Goal: Task Accomplishment & Management: Use online tool/utility

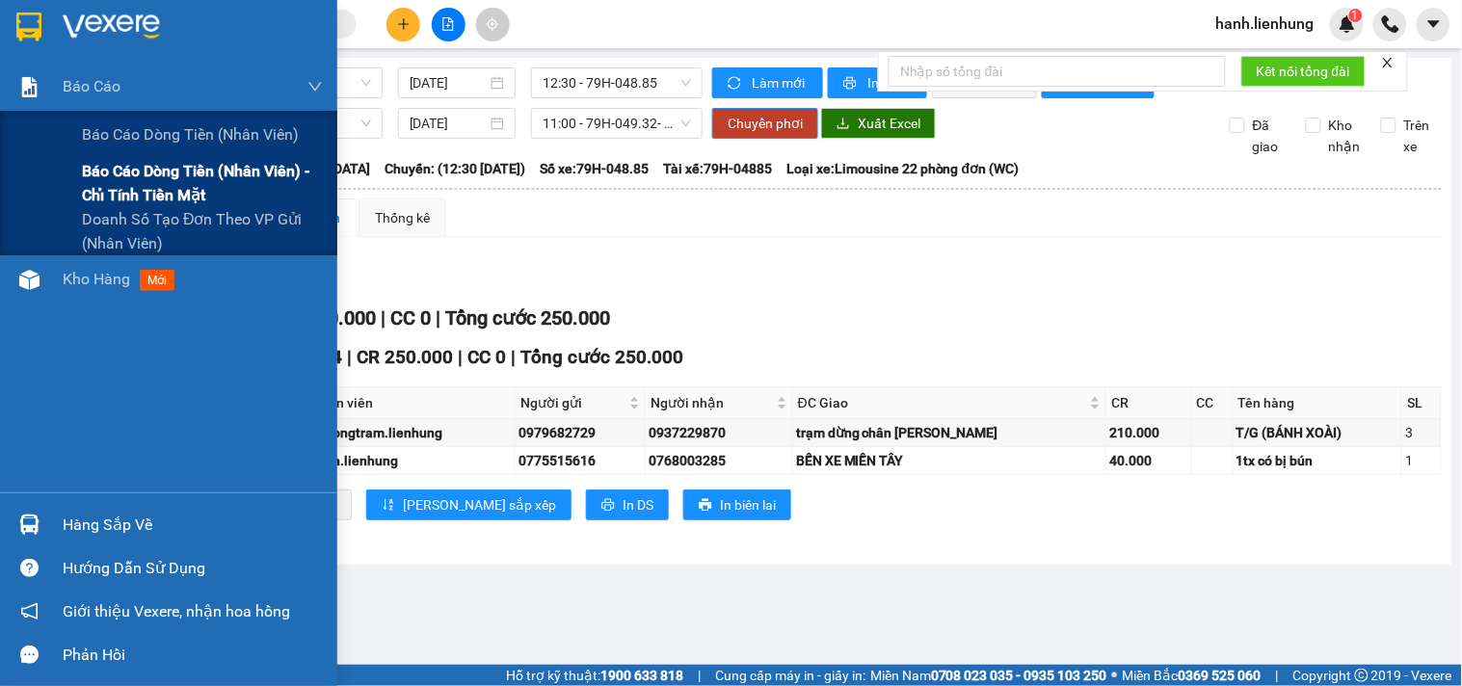
click at [158, 168] on span "Báo cáo dòng tiền (nhân viên) - chỉ tính tiền mặt" at bounding box center [202, 183] width 241 height 48
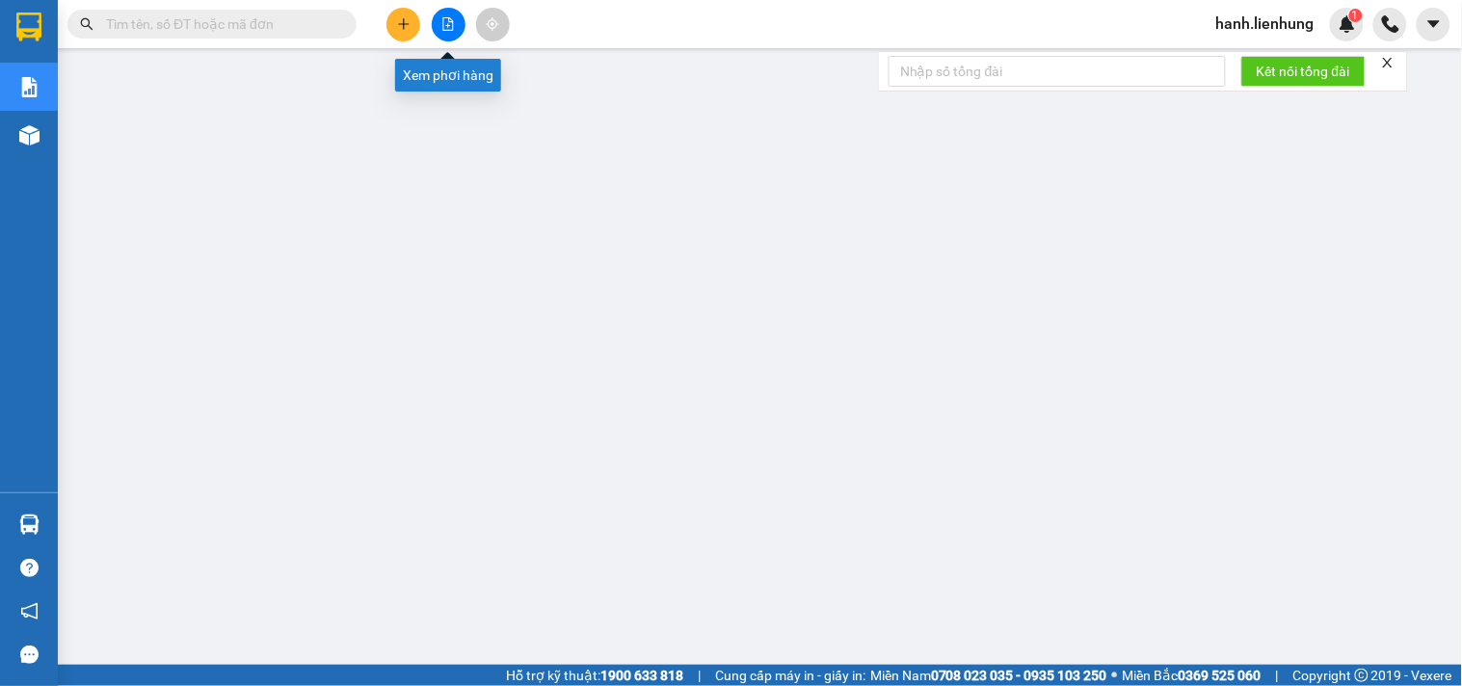
click at [455, 21] on button at bounding box center [449, 25] width 34 height 34
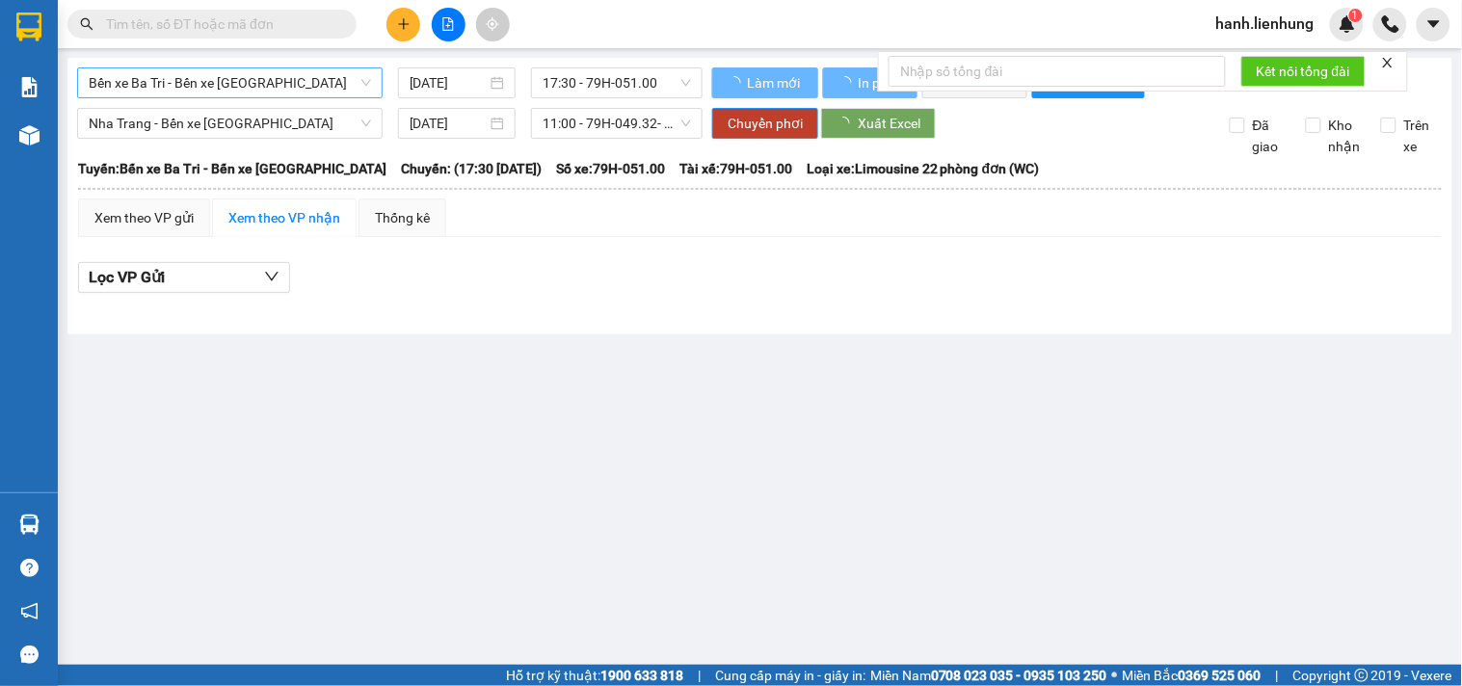
click at [225, 79] on span "Bến xe Ba Tri - Bến xe Vạn Ninh" at bounding box center [230, 82] width 282 height 29
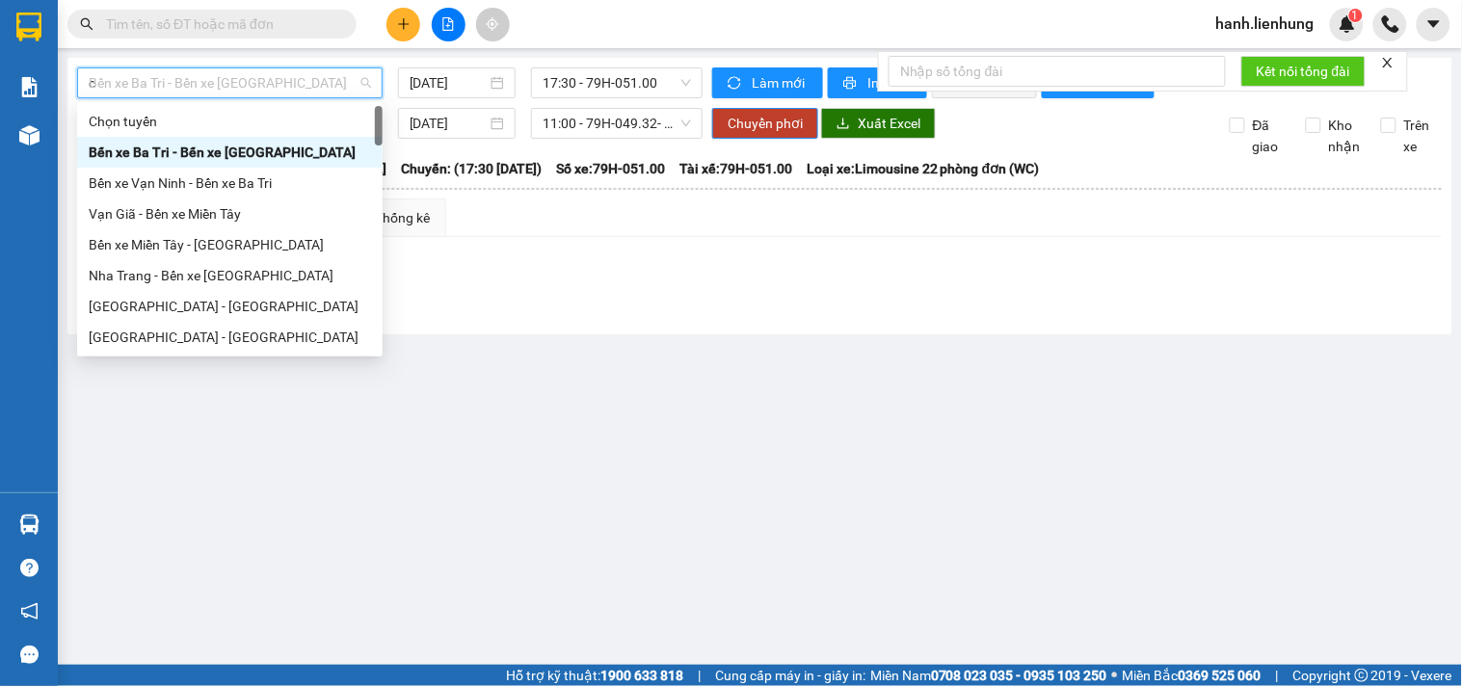
type input "ca"
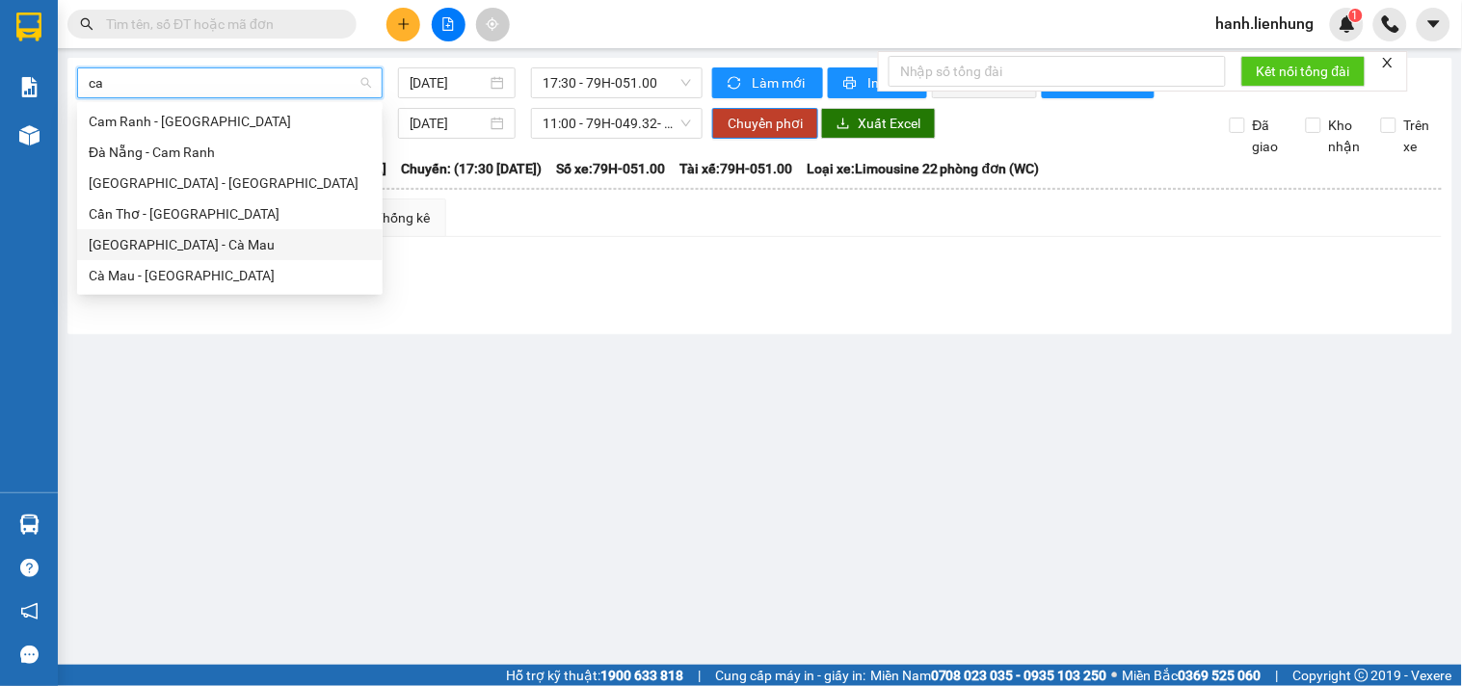
click at [194, 252] on div "Nha Trang - Cà Mau" at bounding box center [230, 244] width 282 height 21
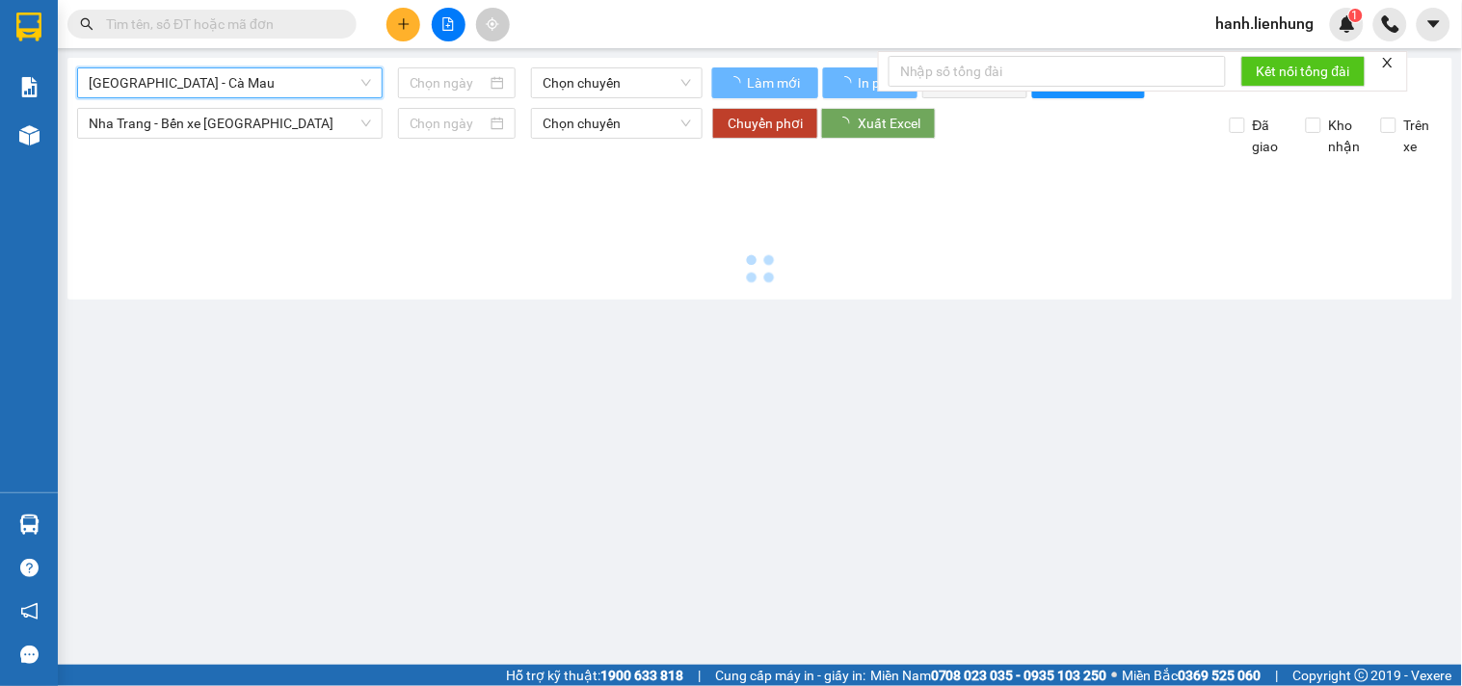
type input "14/10/2025"
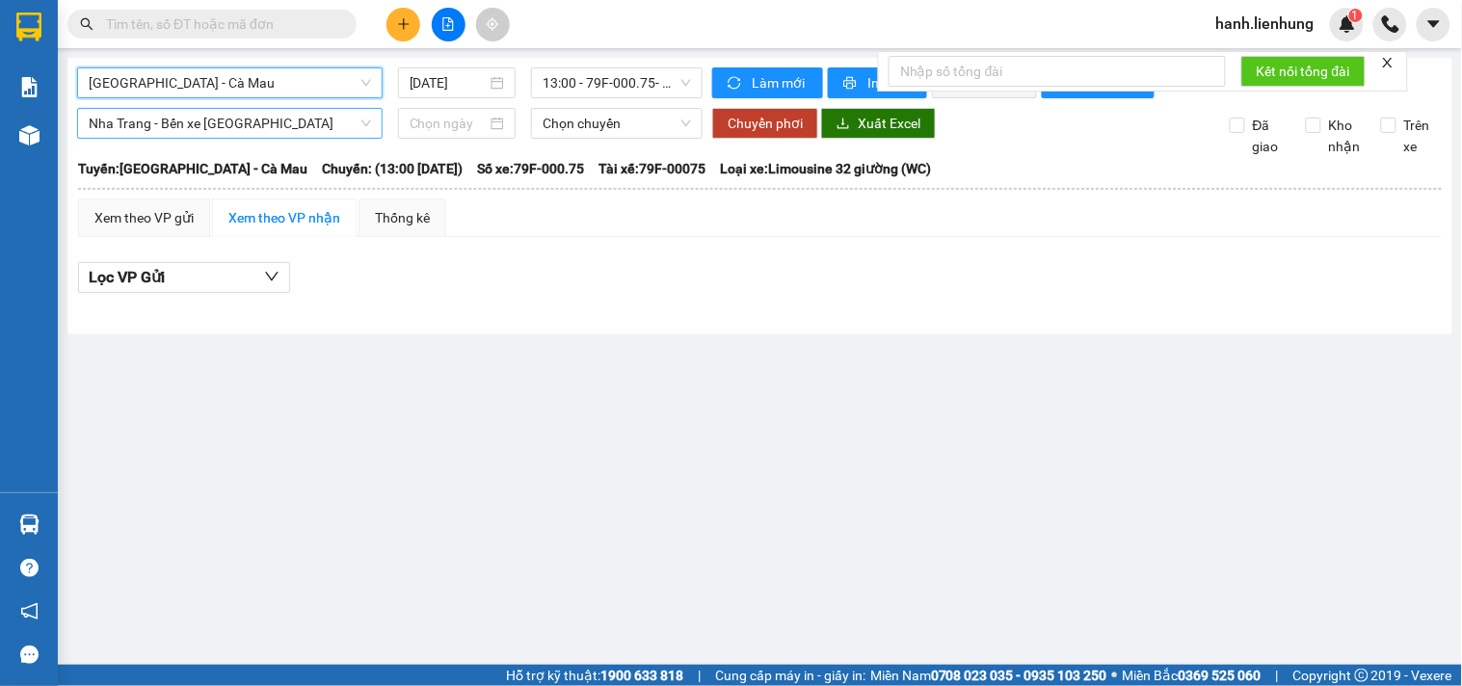
click at [268, 138] on span "Nha Trang - Bến xe Miền Tây" at bounding box center [230, 123] width 282 height 29
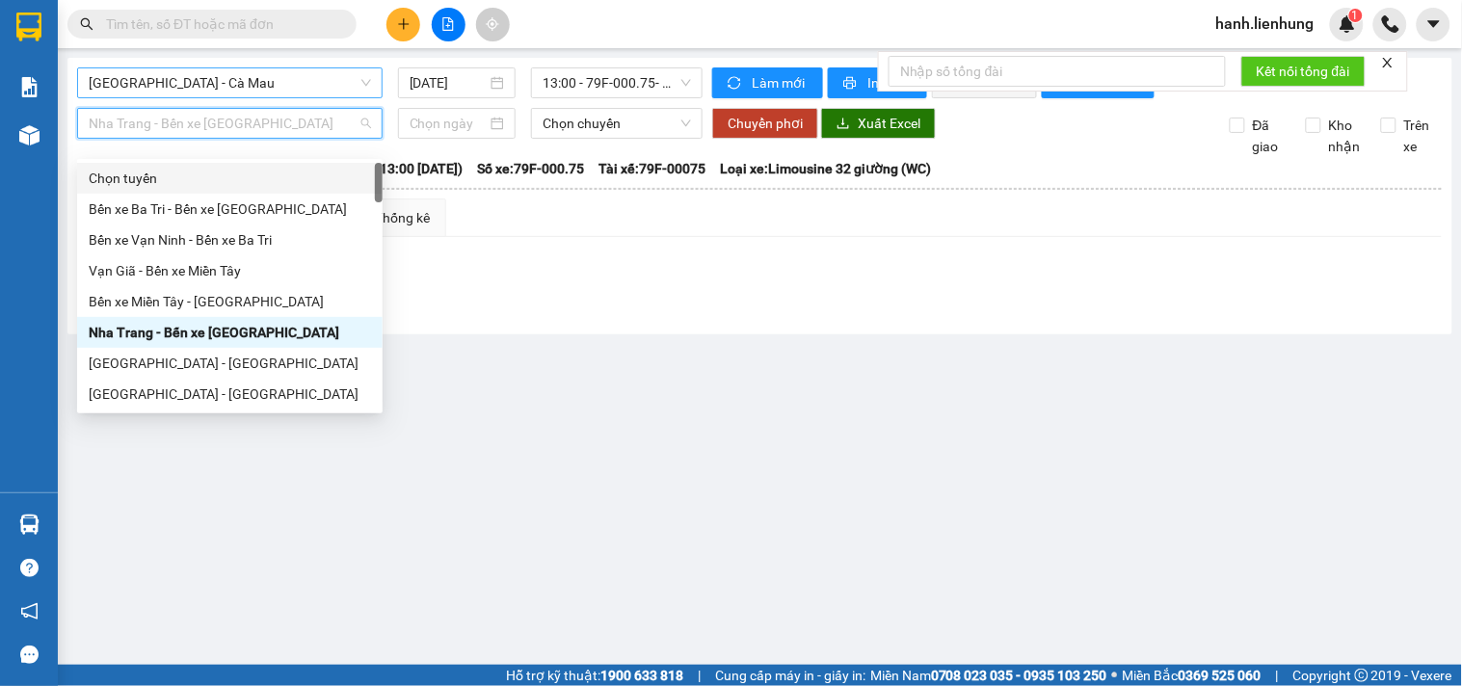
click at [232, 169] on div "Chọn tuyến" at bounding box center [230, 178] width 282 height 21
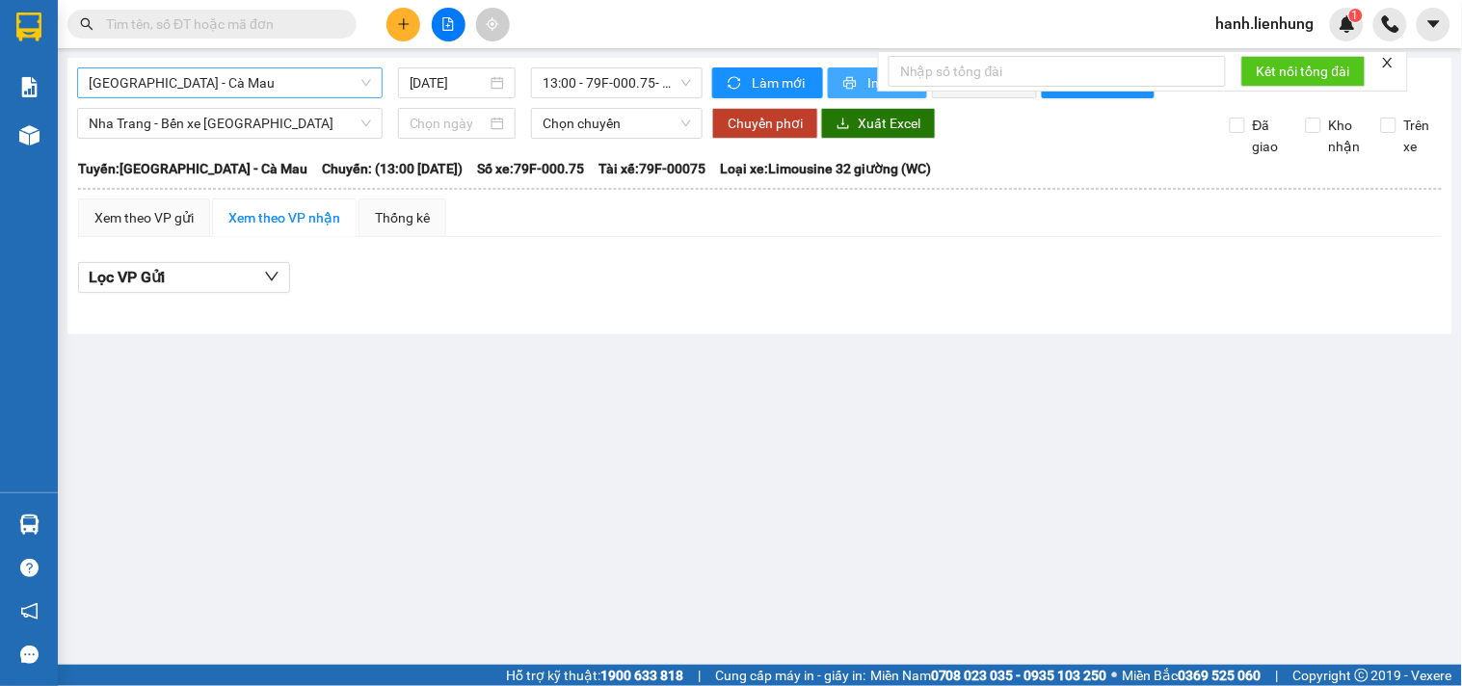
click at [851, 77] on icon "printer" at bounding box center [849, 82] width 13 height 13
click at [253, 138] on span "Nha Trang - Bến xe Miền Tây" at bounding box center [230, 123] width 282 height 29
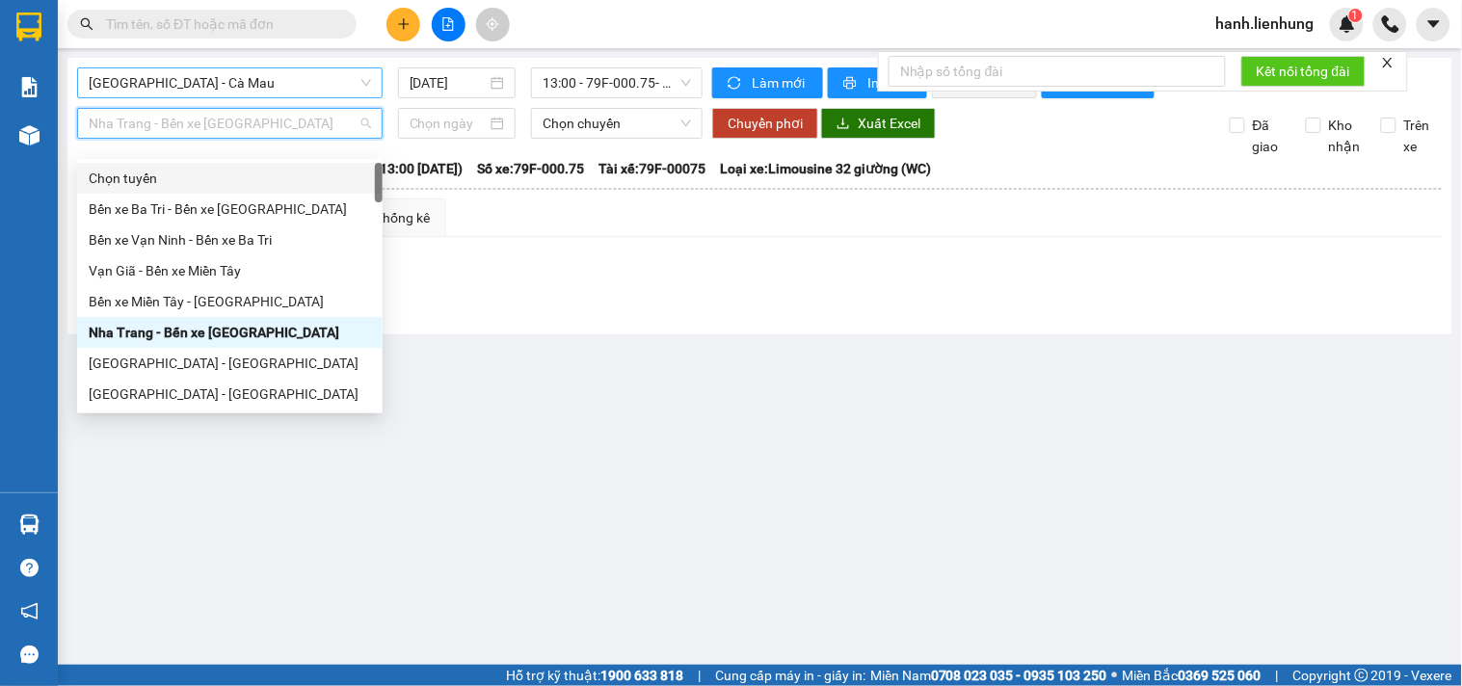
click at [169, 180] on div "Chọn tuyến" at bounding box center [230, 178] width 282 height 21
click at [156, 138] on span "Nha Trang - Bến xe Miền Tây" at bounding box center [230, 123] width 282 height 29
click at [102, 169] on div "Chọn tuyến" at bounding box center [230, 178] width 282 height 21
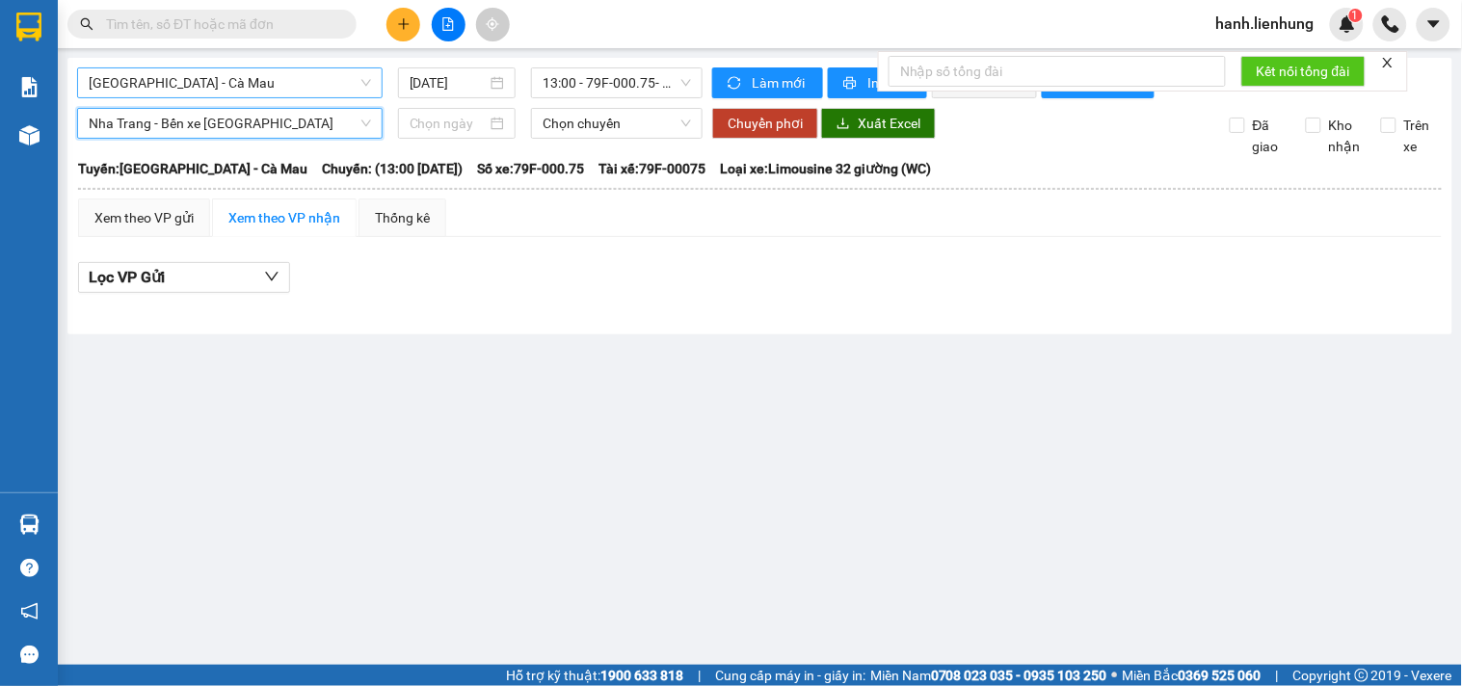
click at [296, 138] on span "Nha Trang - Bến xe Miền Tây" at bounding box center [230, 123] width 282 height 29
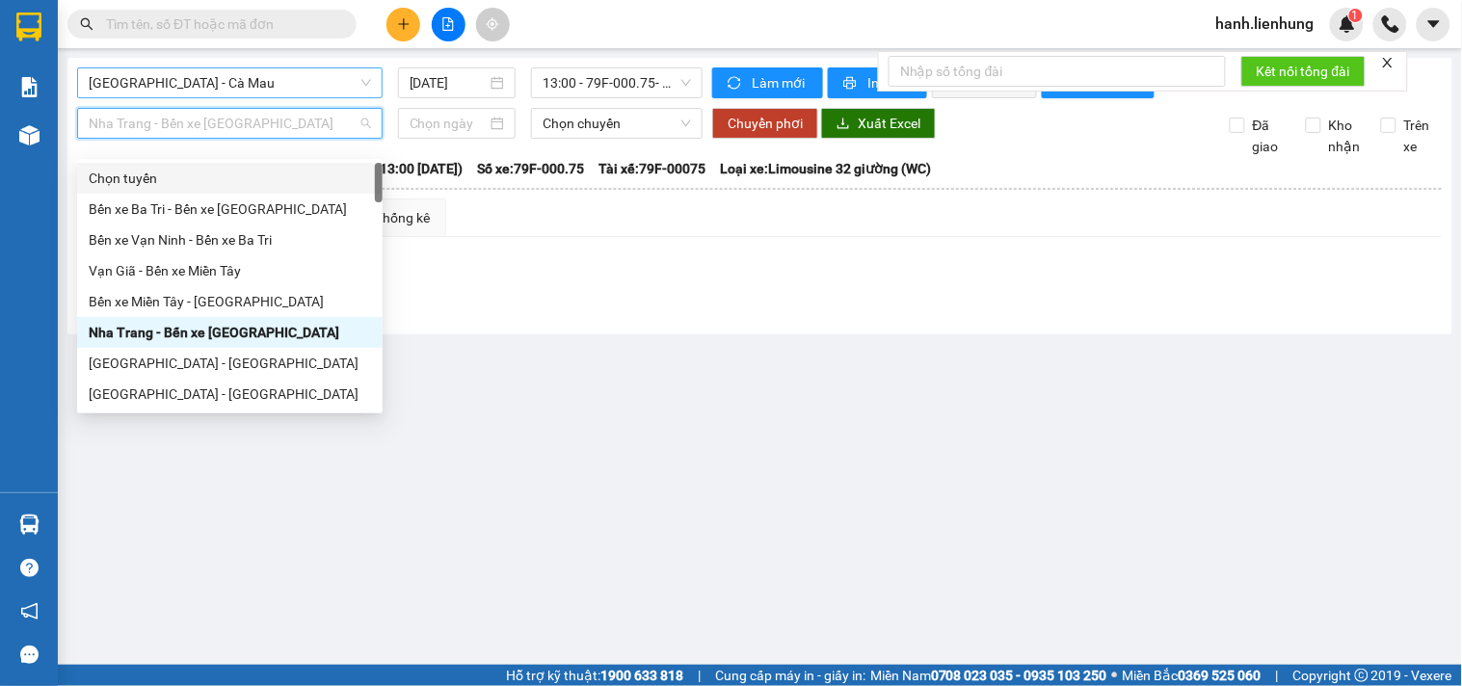
click at [146, 177] on div "Chọn tuyến" at bounding box center [230, 178] width 282 height 21
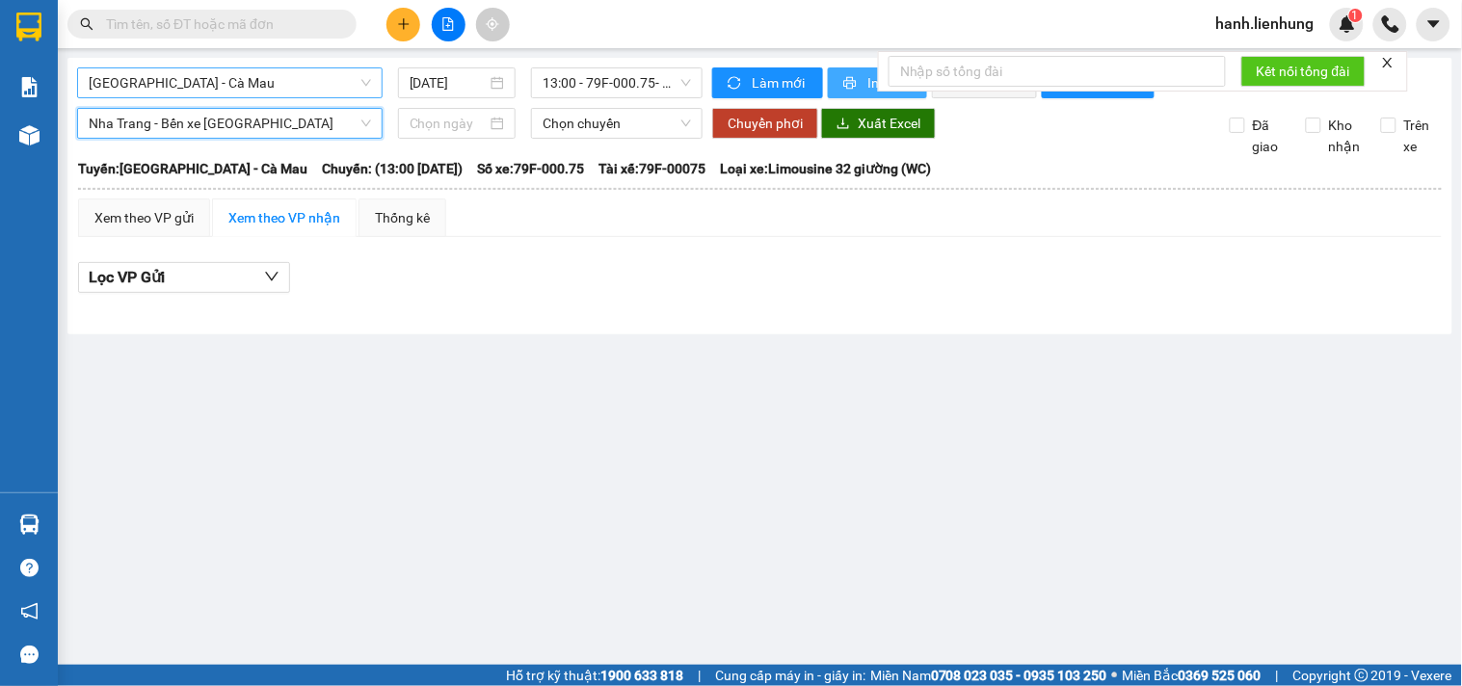
click at [855, 87] on icon "printer" at bounding box center [850, 83] width 13 height 13
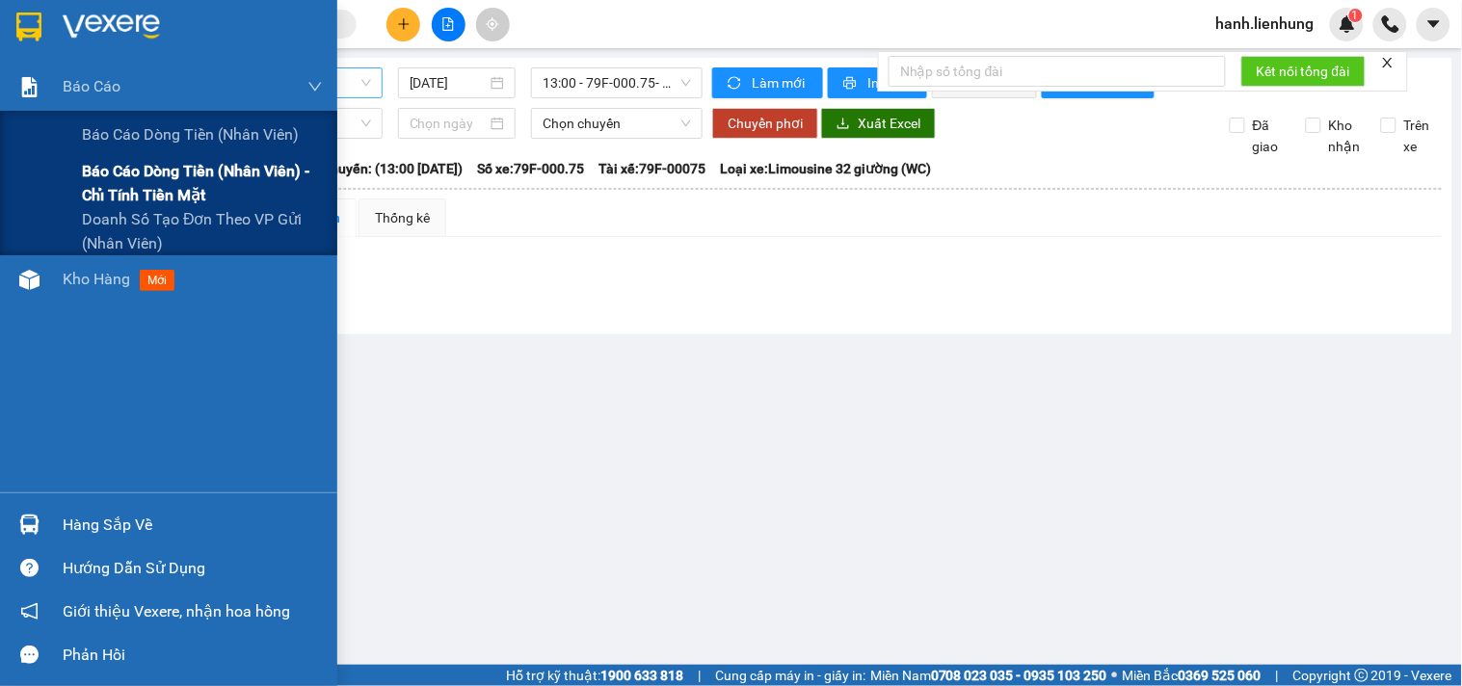
click at [112, 184] on span "Báo cáo dòng tiền (nhân viên) - chỉ tính tiền mặt" at bounding box center [202, 183] width 241 height 48
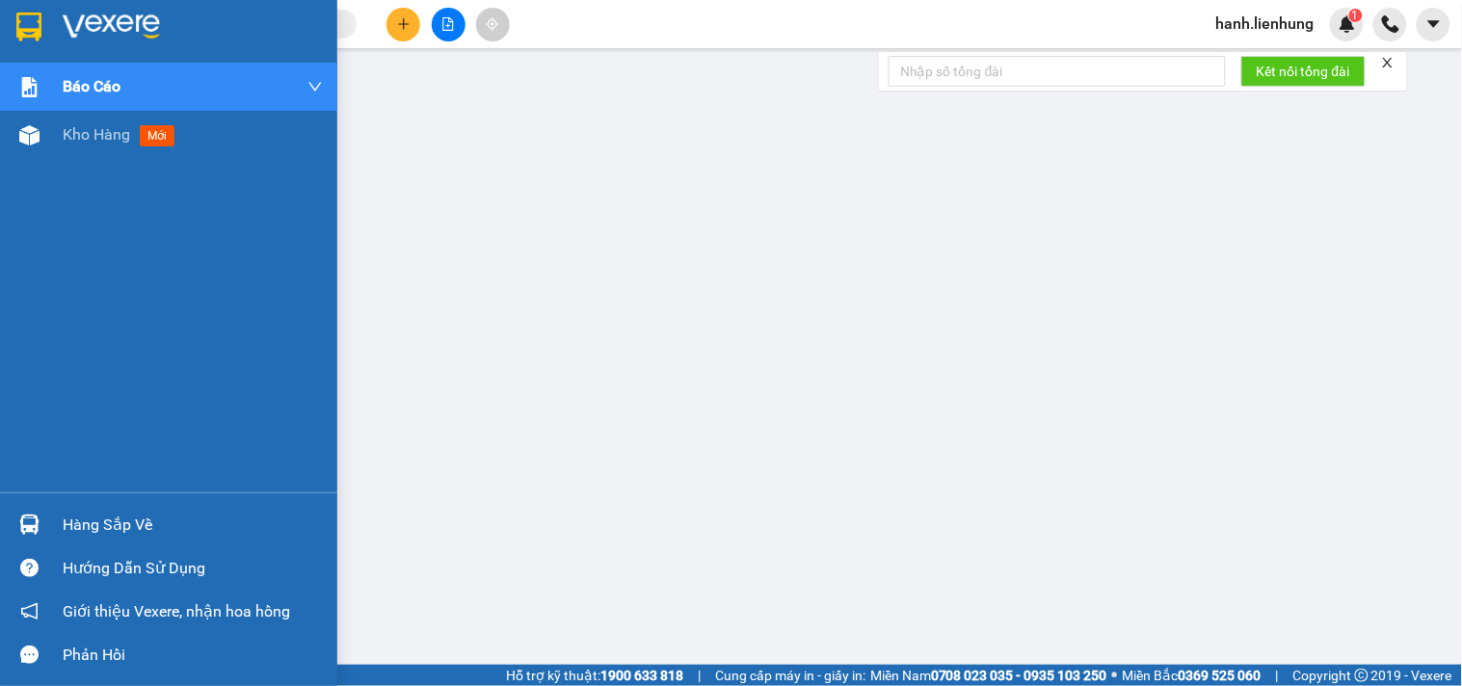
click at [102, 34] on img at bounding box center [111, 27] width 97 height 29
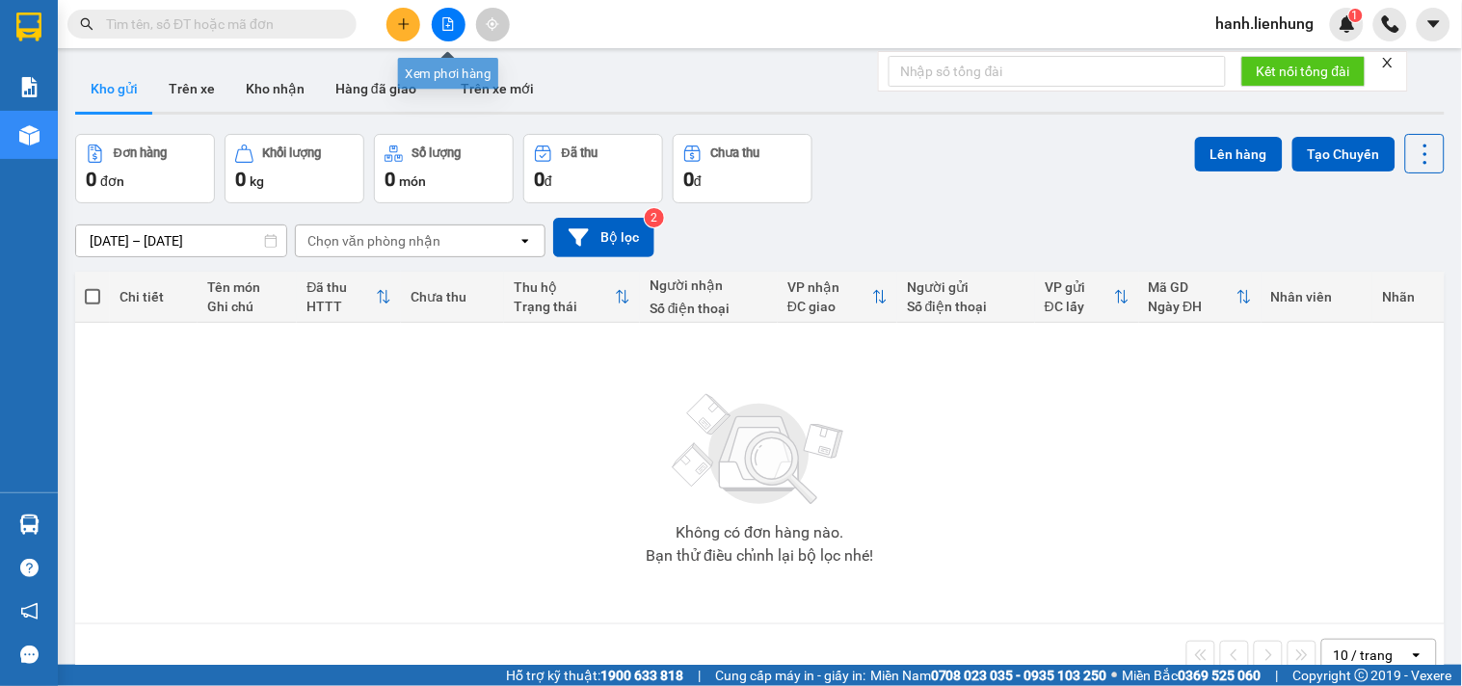
click at [447, 26] on icon "file-add" at bounding box center [447, 23] width 13 height 13
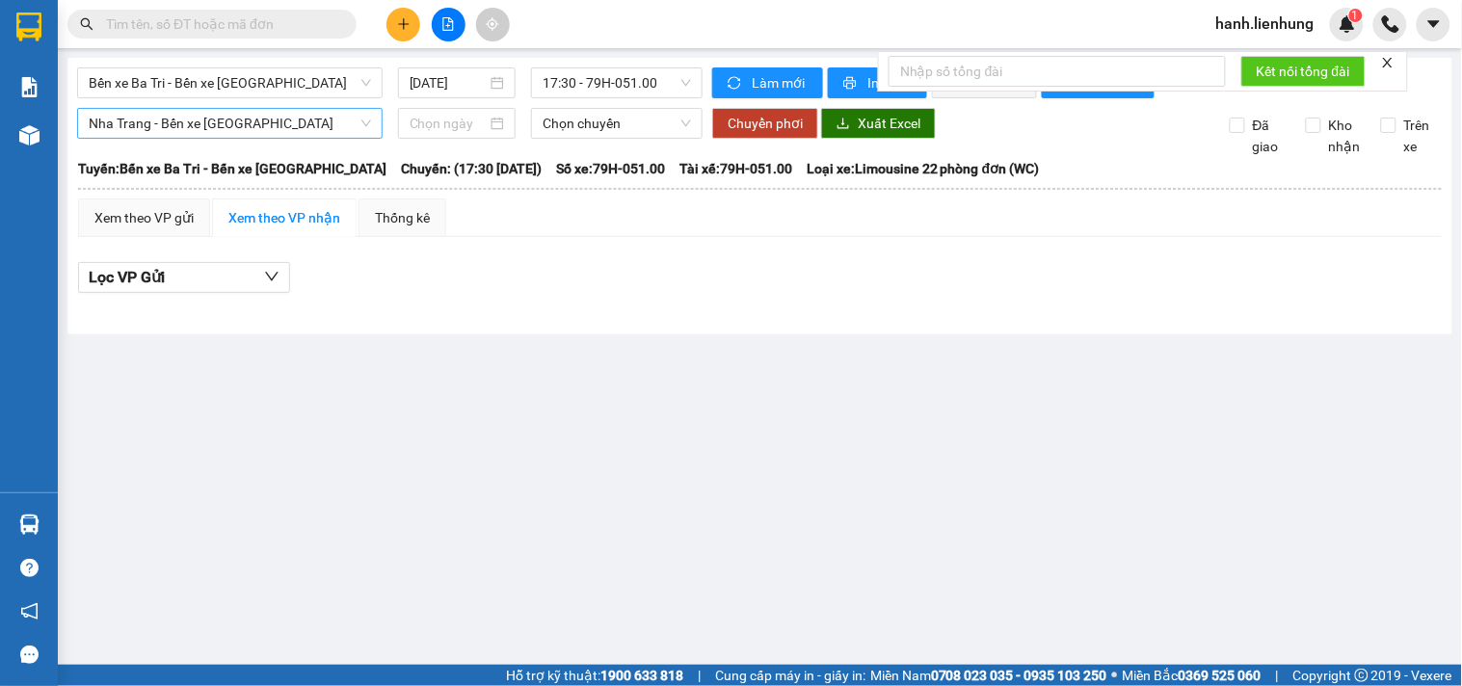
click at [341, 138] on span "Nha Trang - Bến xe Miền Tây" at bounding box center [230, 123] width 282 height 29
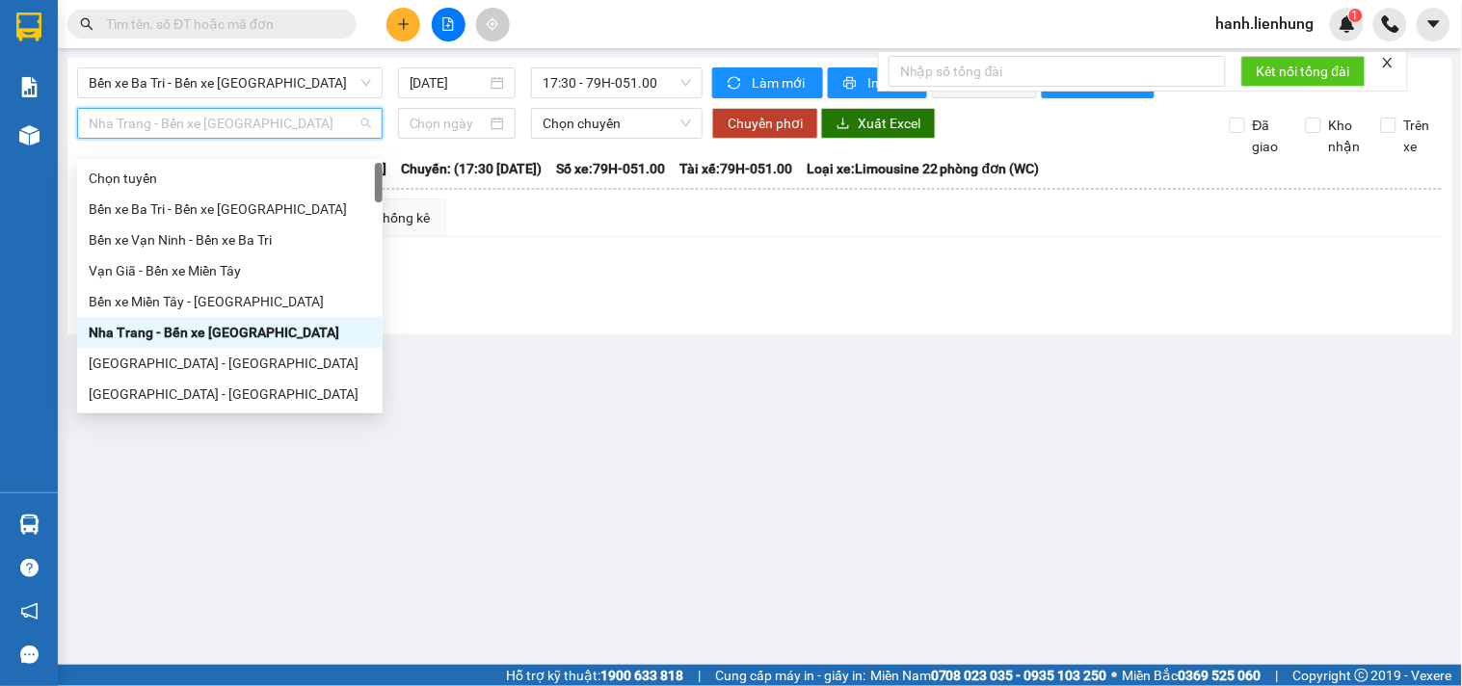
click at [367, 138] on span "Nha Trang - Bến xe Miền Tây" at bounding box center [230, 123] width 282 height 29
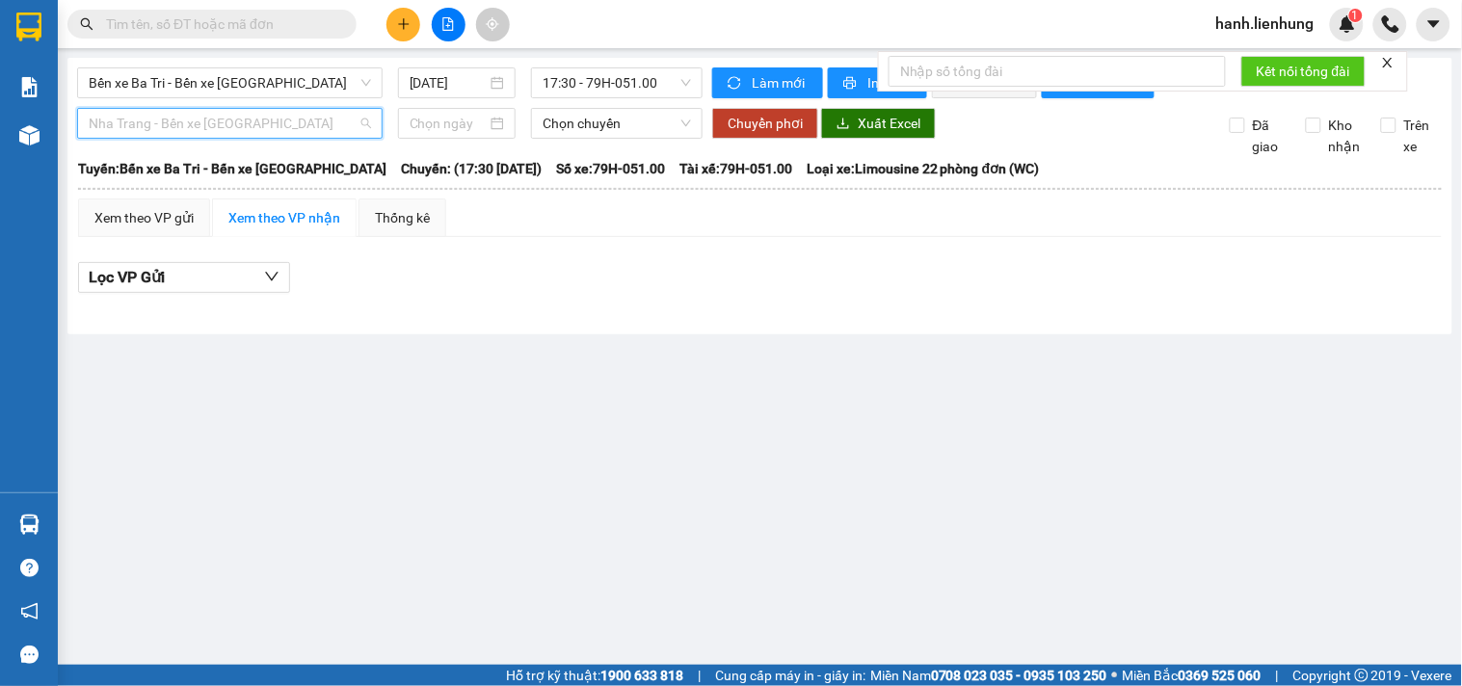
click at [368, 138] on span "Nha Trang - Bến xe Miền Tây" at bounding box center [230, 123] width 282 height 29
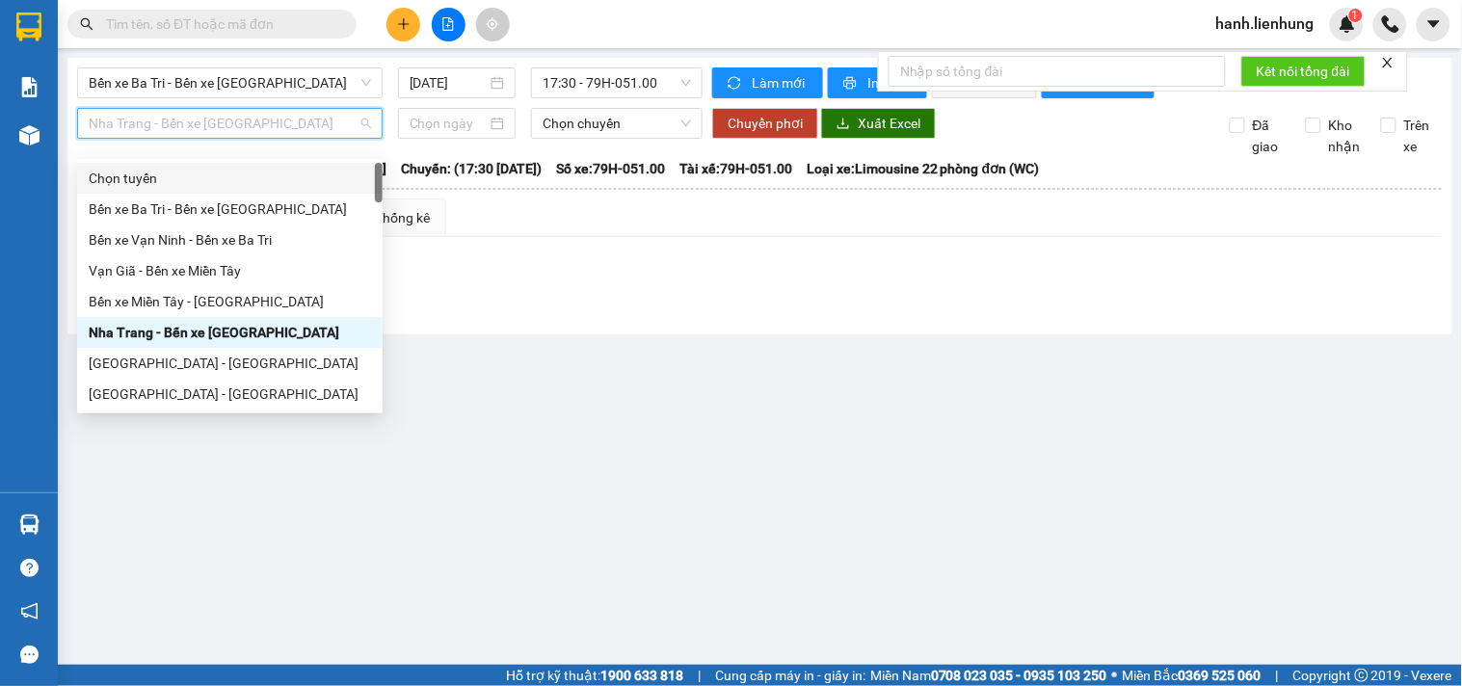
click at [171, 183] on div "Chọn tuyến" at bounding box center [230, 178] width 282 height 21
click at [171, 176] on b "Tuyến: Bến xe Ba Tri - Bến xe Vạn Ninh" at bounding box center [232, 168] width 308 height 15
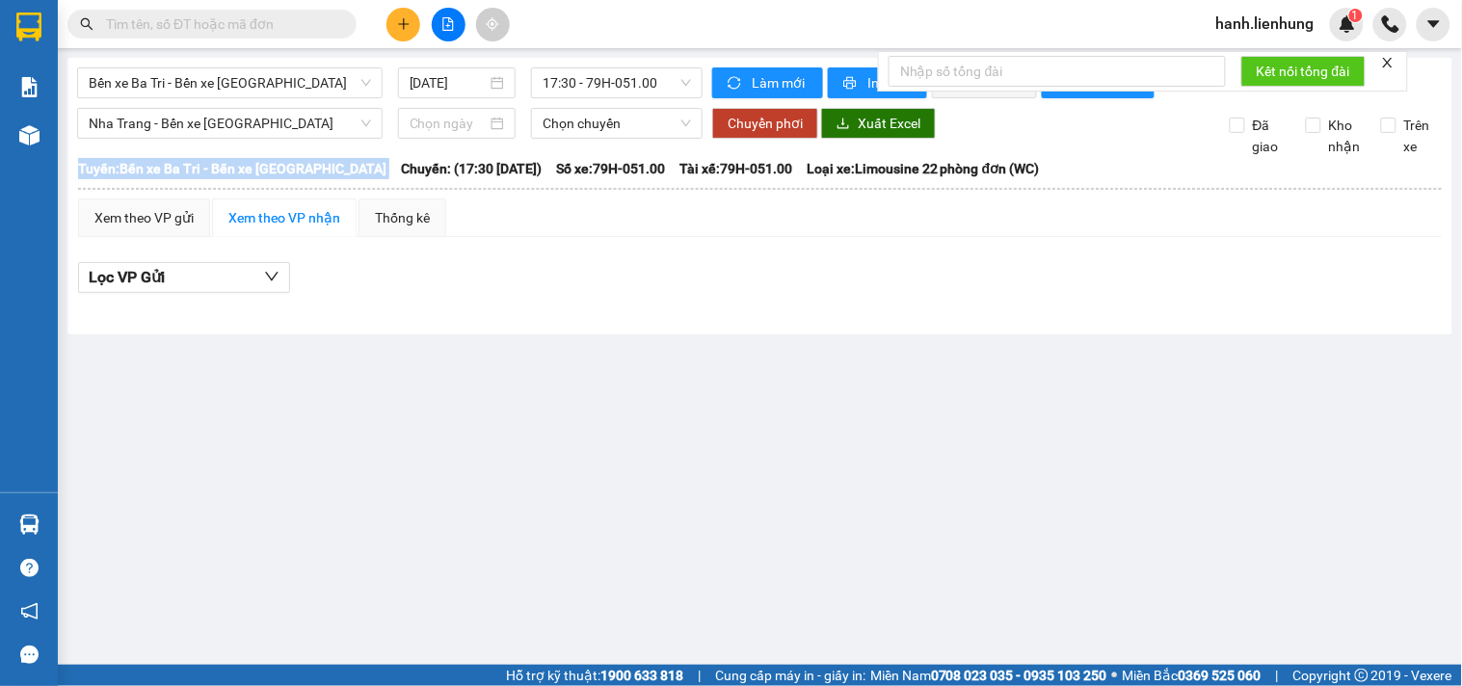
click at [170, 176] on b "Tuyến: Bến xe Ba Tri - Bến xe Vạn Ninh" at bounding box center [232, 168] width 308 height 15
click at [622, 430] on main "Bến xe Ba Tri - Bến xe Vạn Ninh 14/10/2025 17:30 - 79H-051.00 Làm mới In phơi I…" at bounding box center [731, 332] width 1462 height 665
click at [395, 294] on div "Lọc VP Gửi" at bounding box center [760, 278] width 1364 height 32
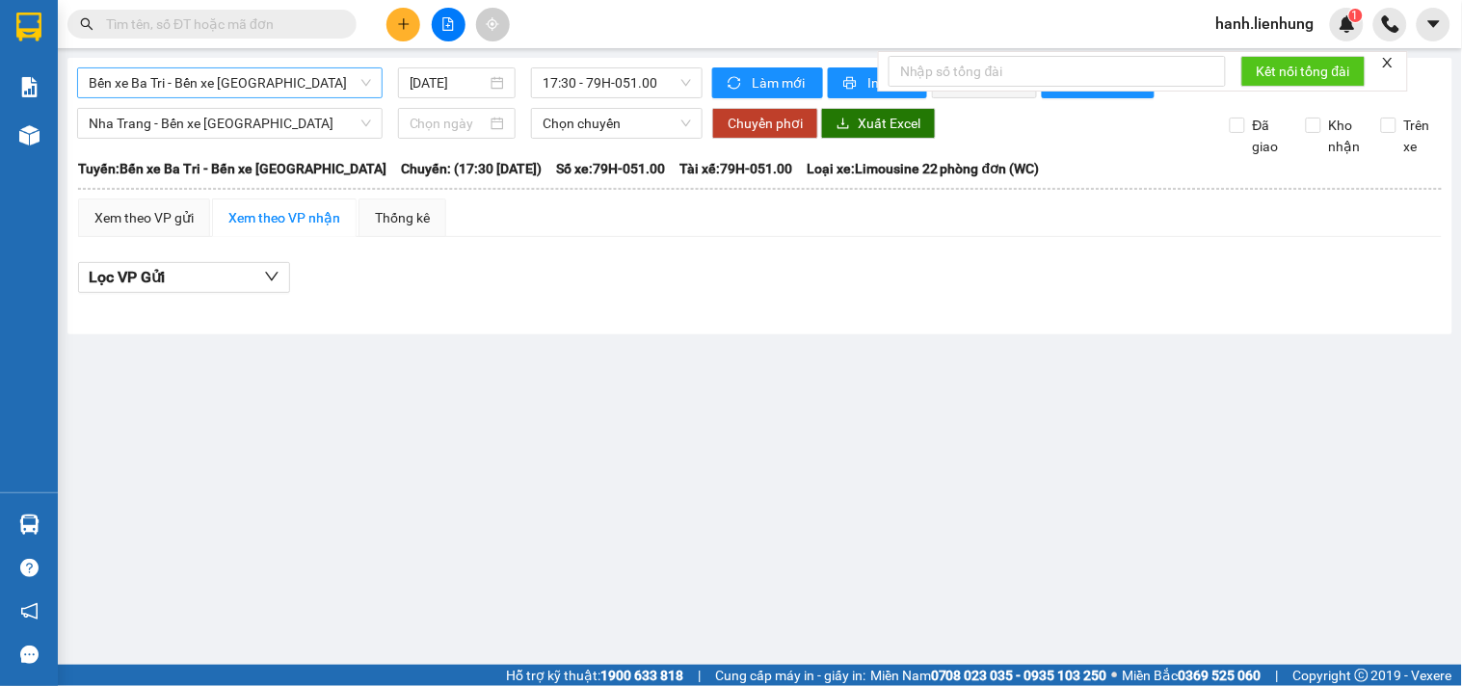
click at [312, 75] on span "Bến xe Ba Tri - Bến xe Vạn Ninh" at bounding box center [230, 82] width 282 height 29
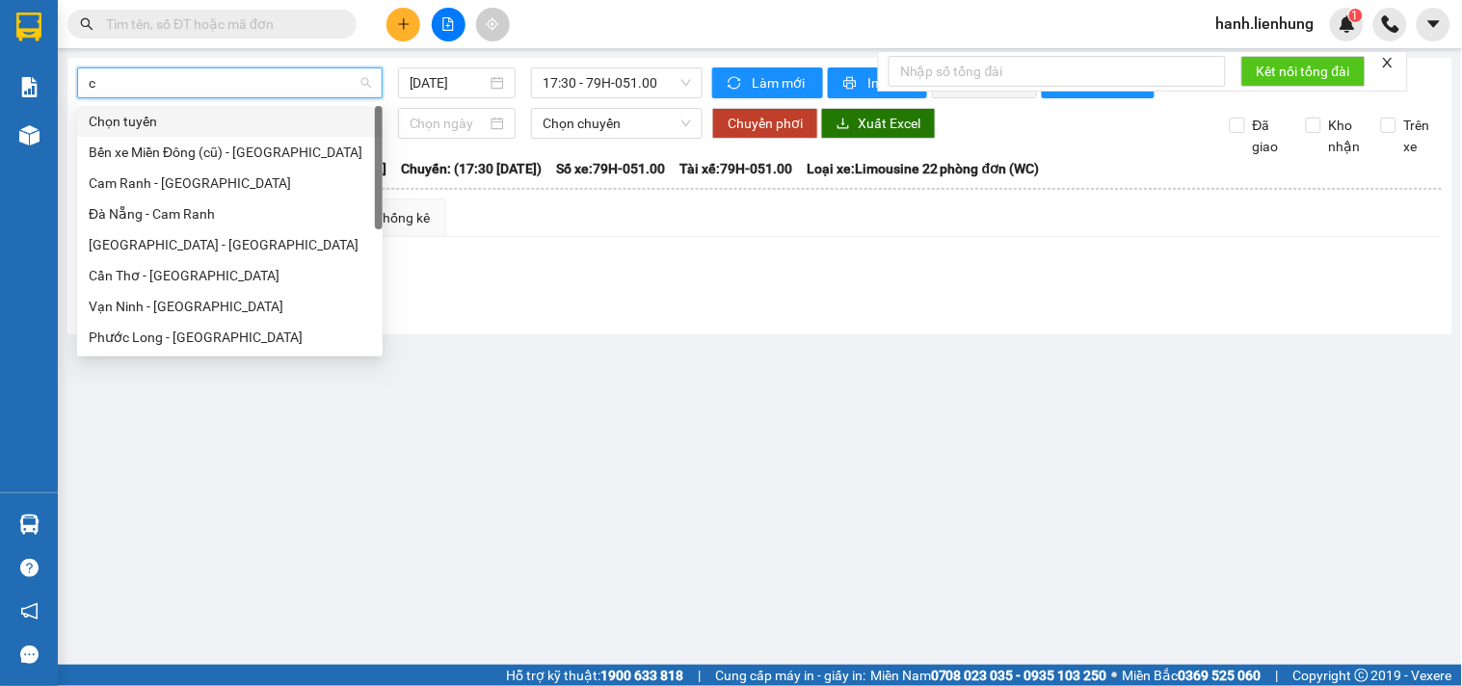
type input "ca"
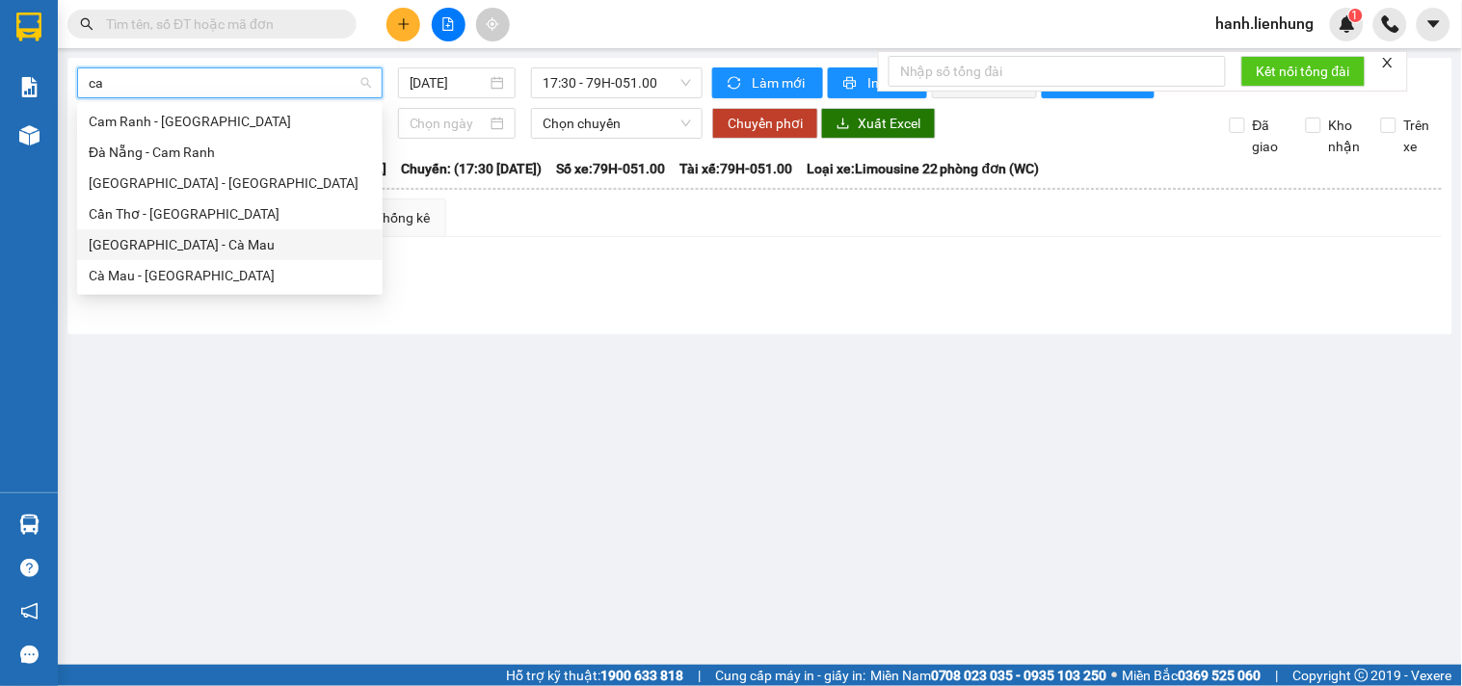
click at [206, 246] on div "Nha Trang - Cà Mau" at bounding box center [230, 244] width 282 height 21
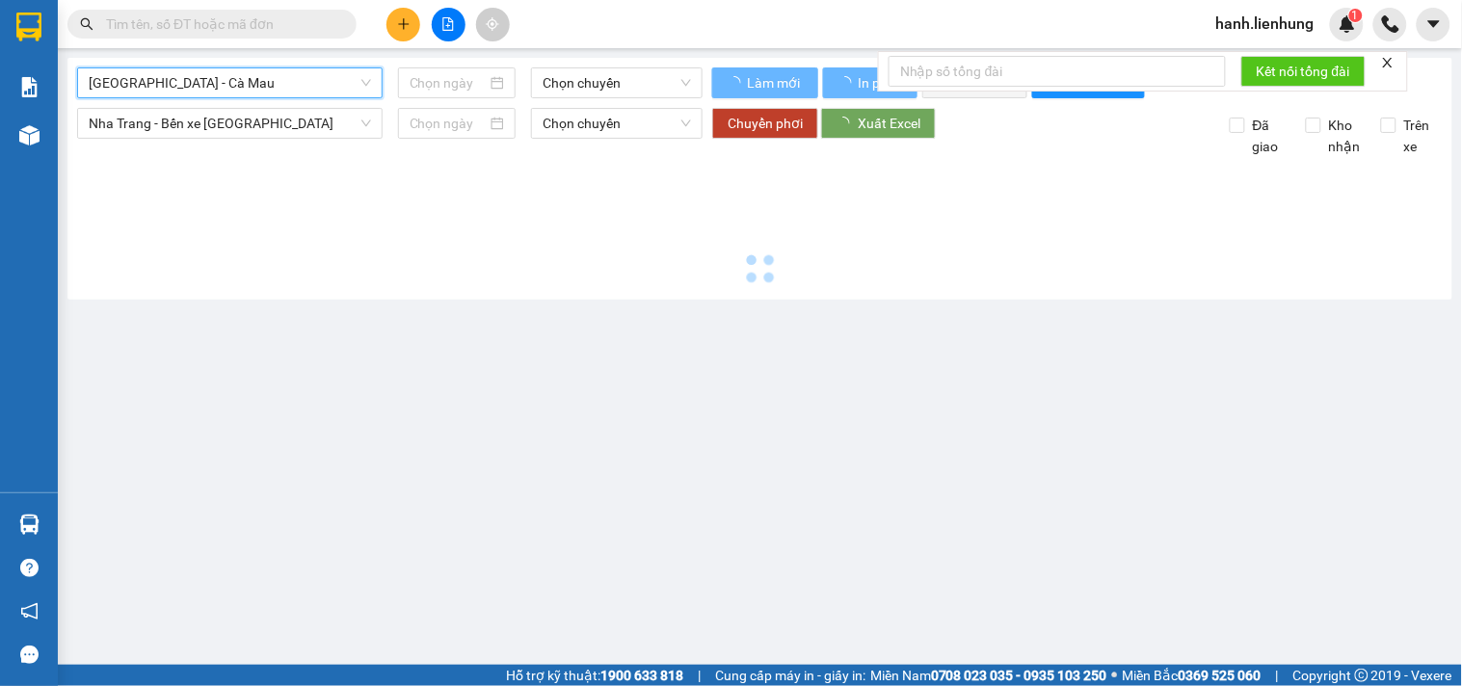
type input "14/10/2025"
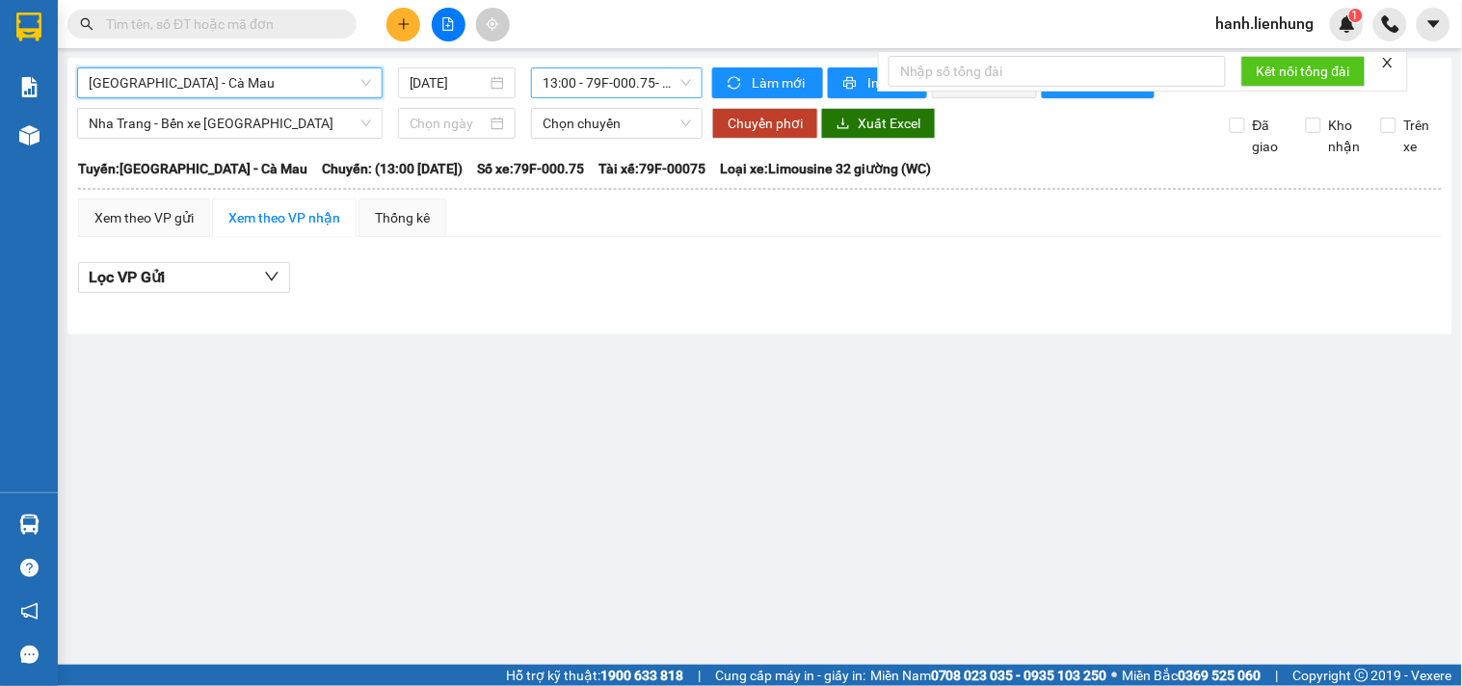
click at [614, 84] on span "13:00 - 79F-000.75 - (Đã hủy)" at bounding box center [617, 82] width 148 height 29
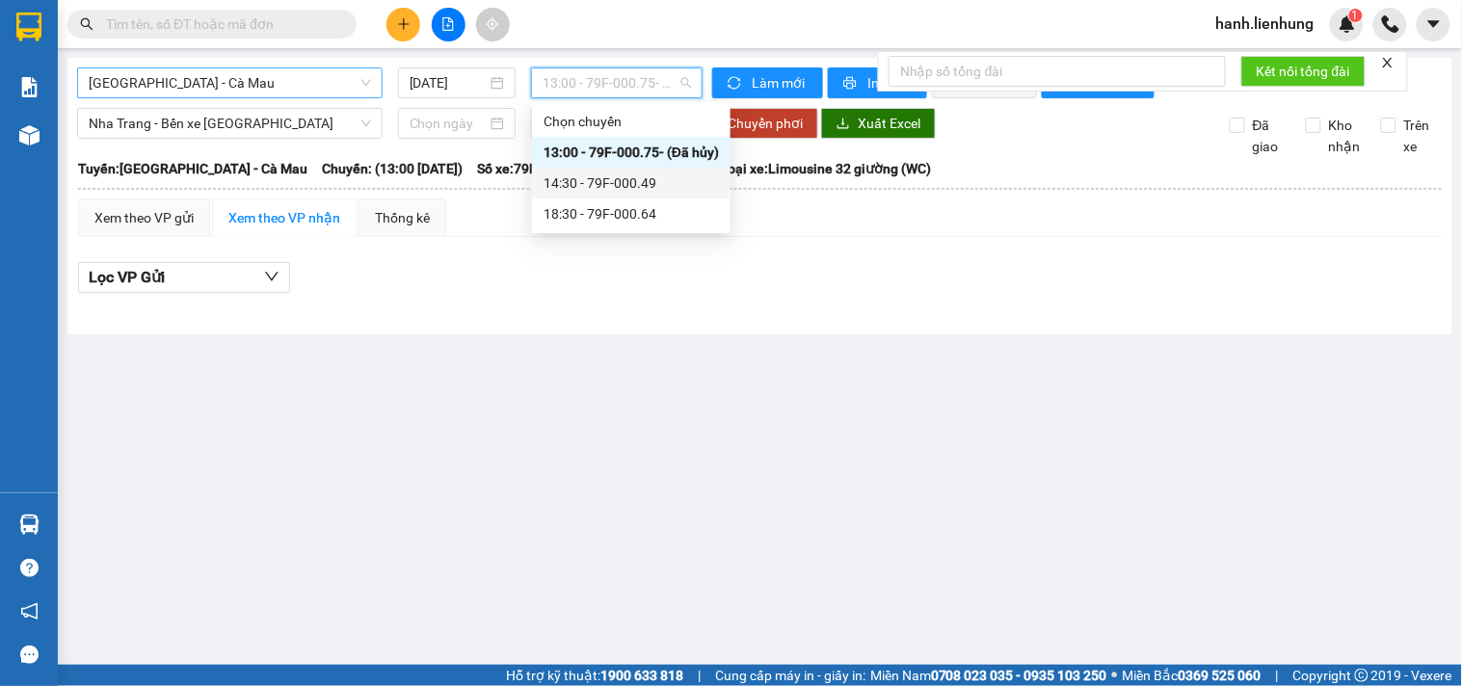
click at [617, 183] on div "14:30 - 79F-000.49" at bounding box center [630, 182] width 175 height 21
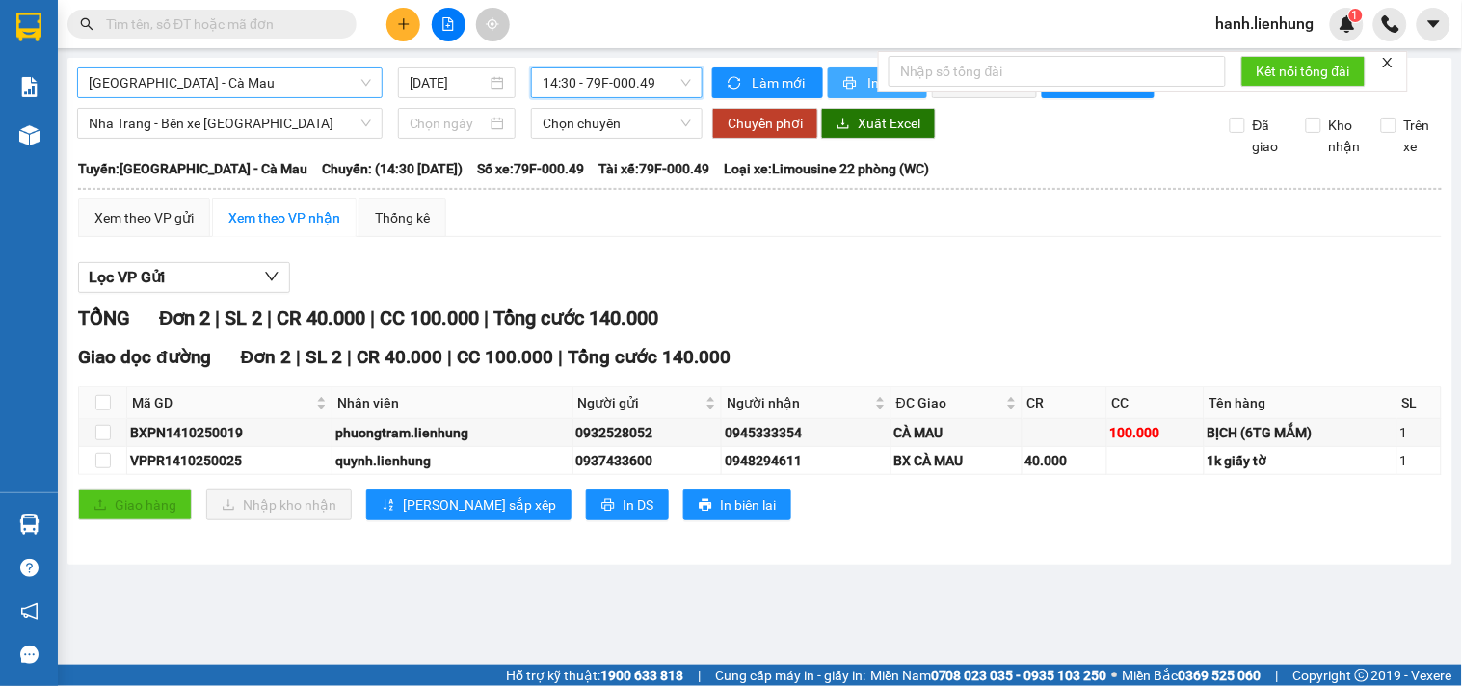
click at [853, 84] on icon "printer" at bounding box center [849, 82] width 13 height 13
click at [1265, 25] on span "hanh.lienhung" at bounding box center [1265, 24] width 129 height 24
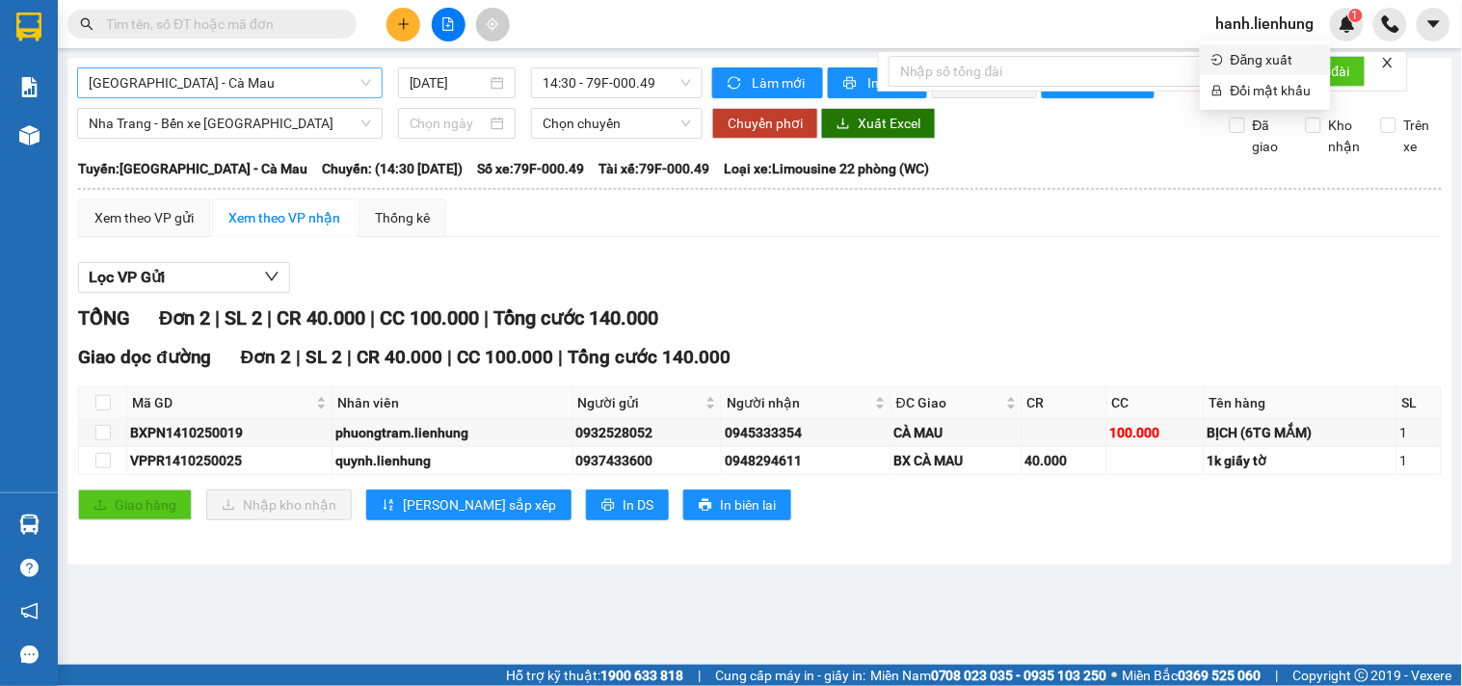
click at [1274, 61] on span "Đăng xuất" at bounding box center [1275, 59] width 89 height 21
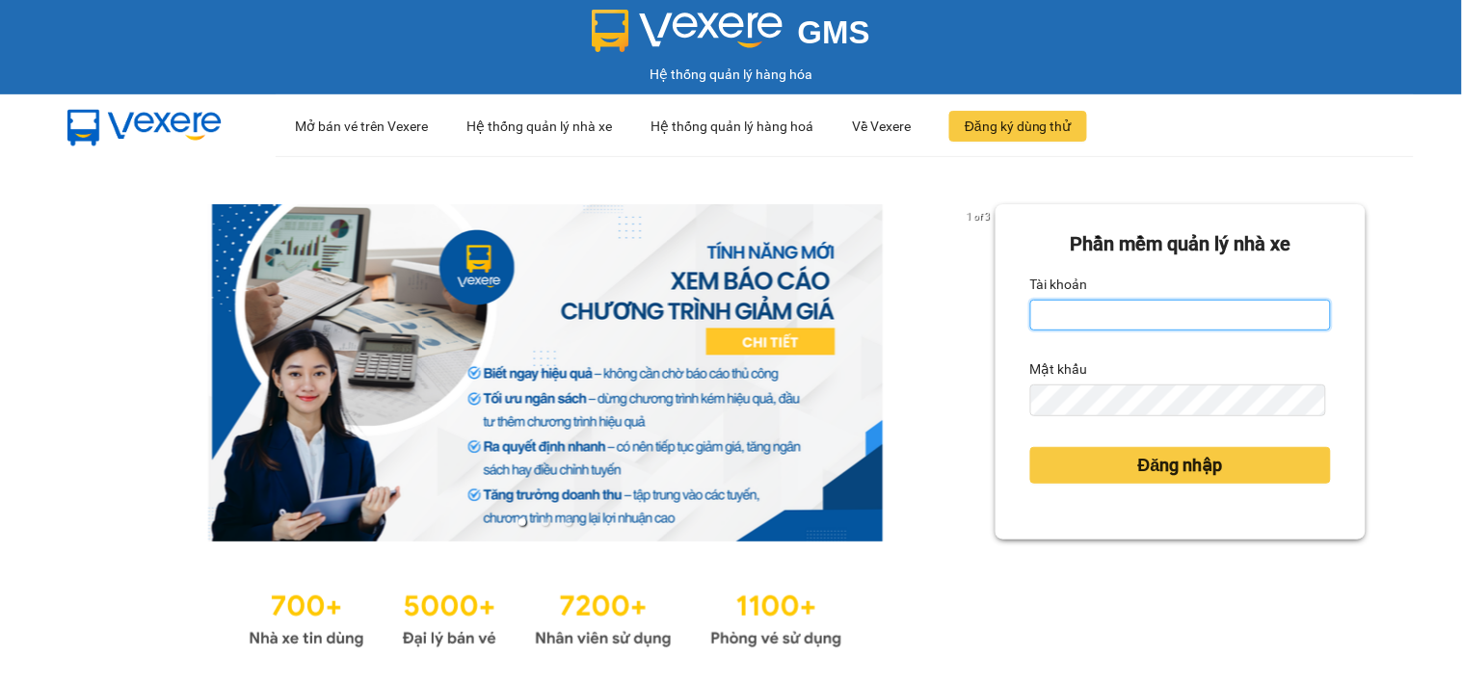
click at [1030, 320] on input "Tài khoản" at bounding box center [1180, 315] width 301 height 31
type input "maiphuong.lienhung"
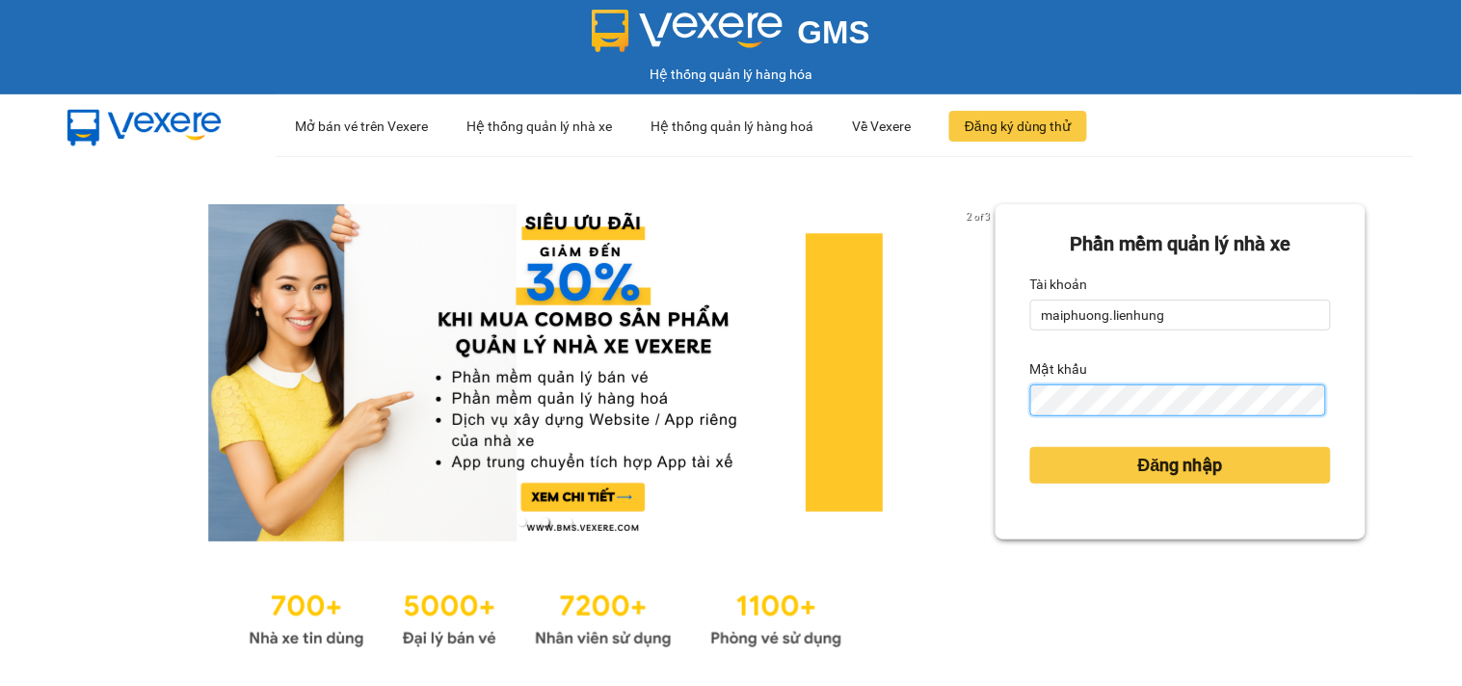
click at [1030, 447] on button "Đăng nhập" at bounding box center [1180, 465] width 301 height 37
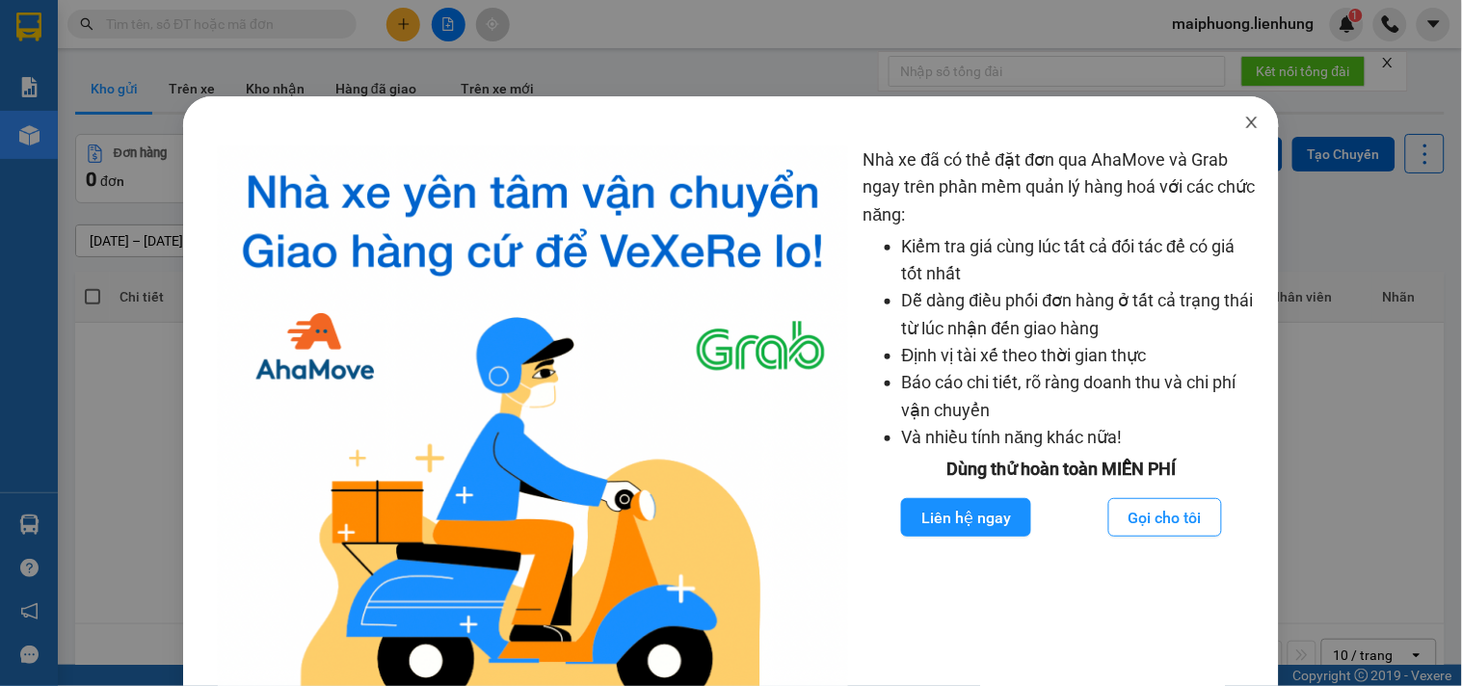
click at [1244, 118] on icon "close" at bounding box center [1251, 122] width 15 height 15
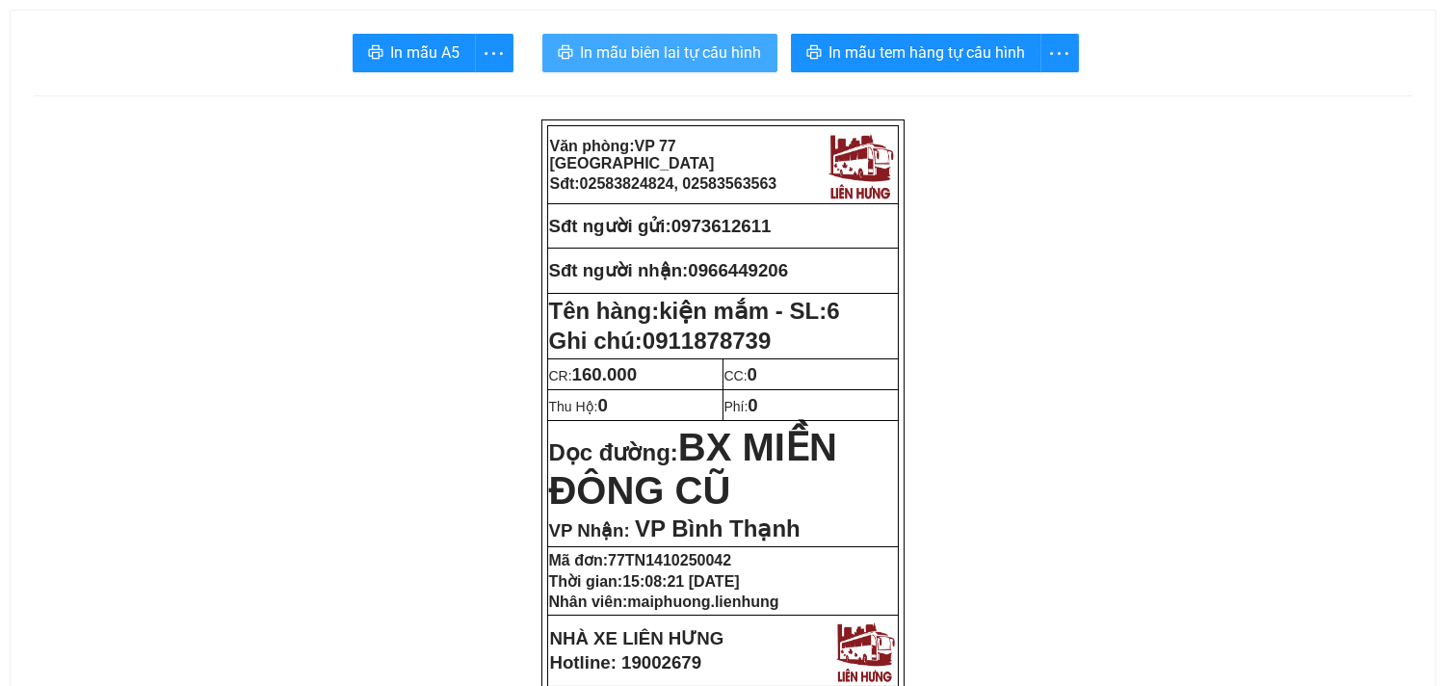
click at [743, 45] on span "In mẫu biên lai tự cấu hình" at bounding box center [671, 52] width 181 height 24
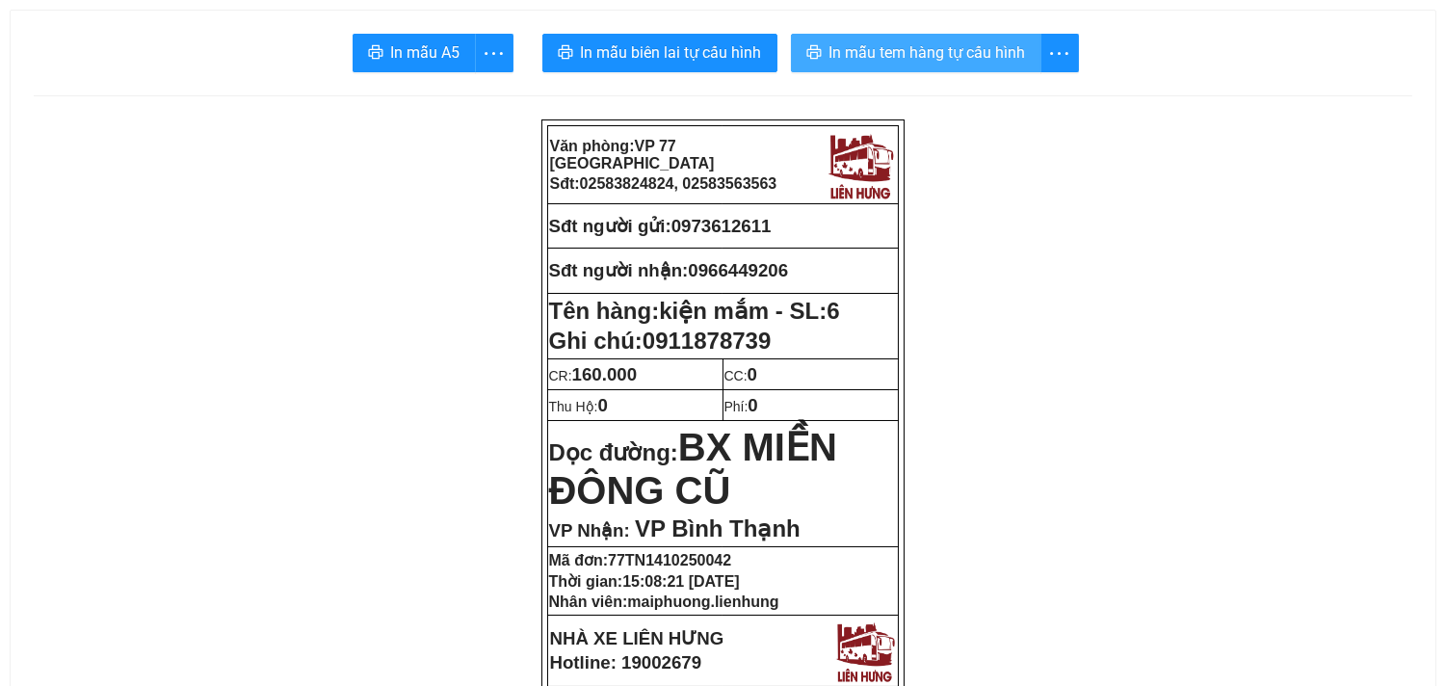
drag, startPoint x: 948, startPoint y: 81, endPoint x: 950, endPoint y: 71, distance: 9.8
click at [950, 71] on button "In mẫu tem hàng tự cấu hình" at bounding box center [916, 53] width 251 height 39
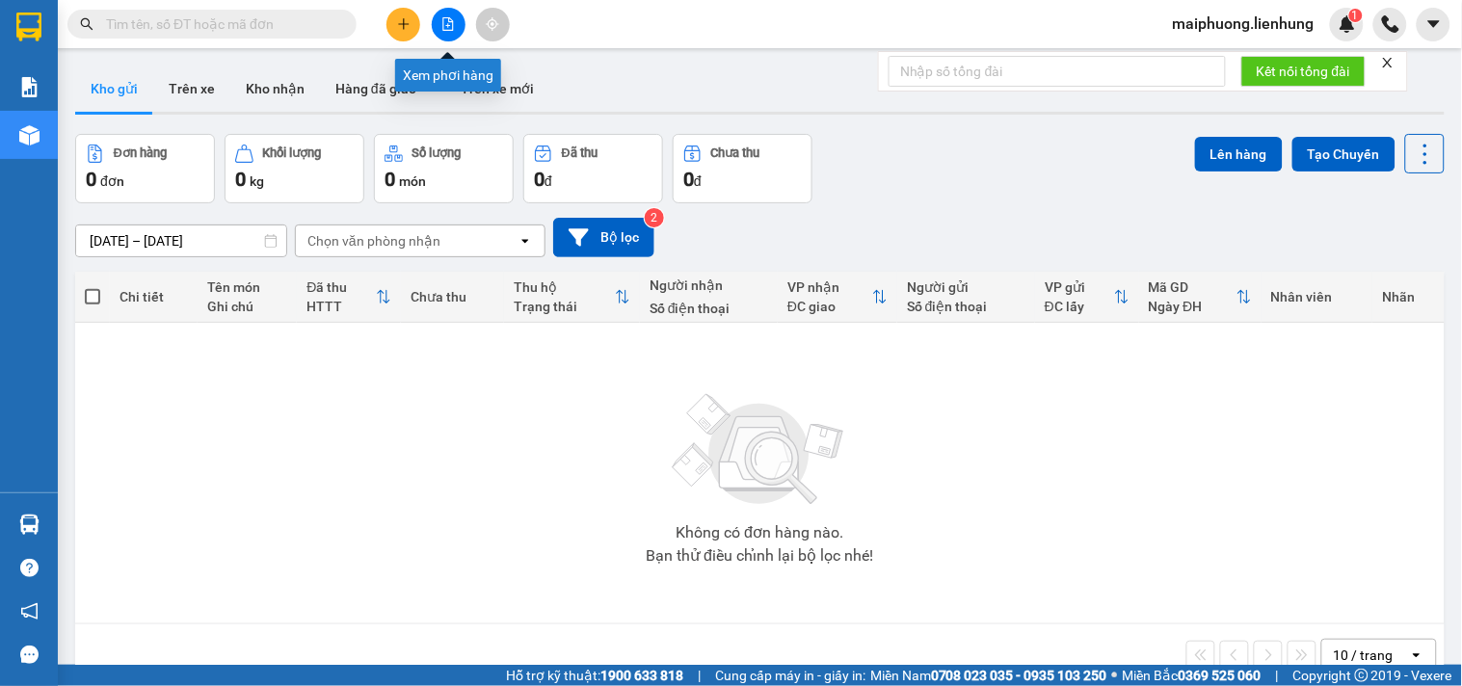
click at [455, 32] on button at bounding box center [449, 25] width 34 height 34
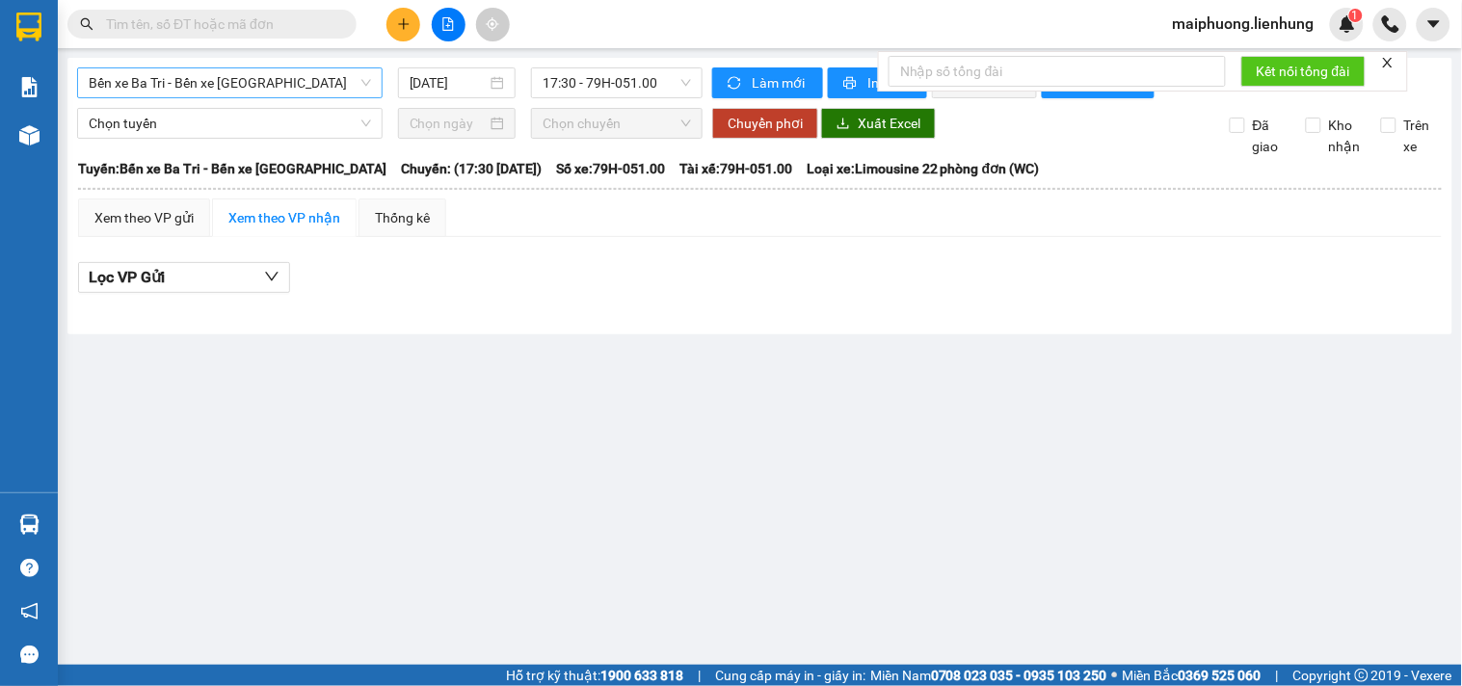
click at [280, 84] on span "Bến xe Ba Tri - Bến xe Vạn Ninh" at bounding box center [230, 82] width 282 height 29
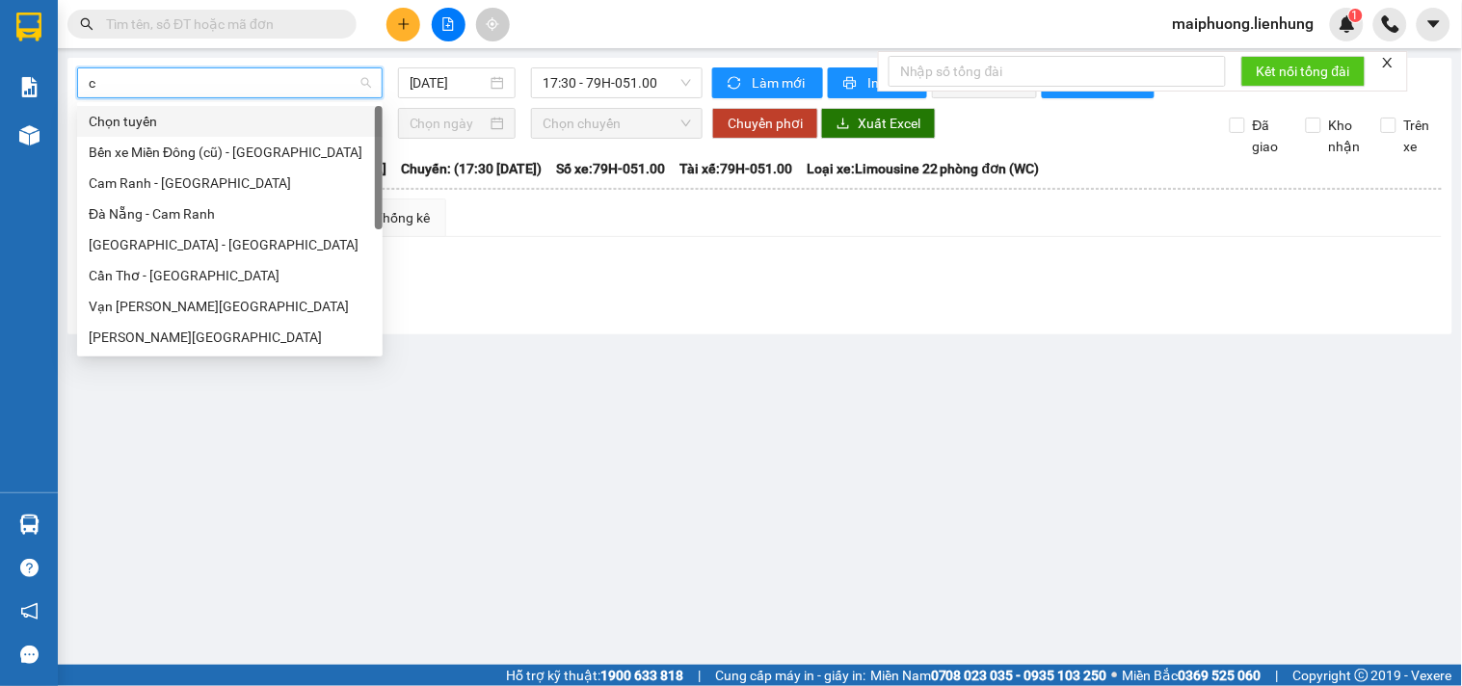
type input "ca"
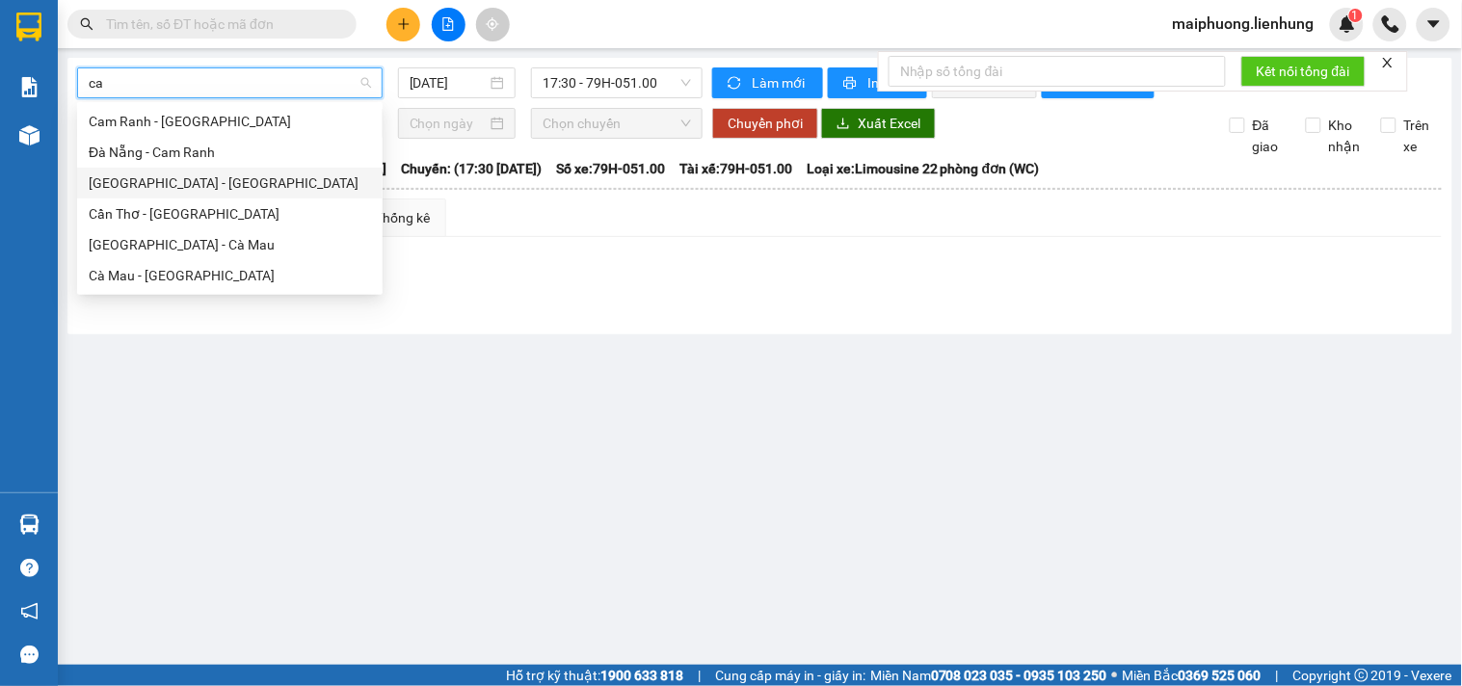
click at [226, 190] on div "Nha Trang - Cần Thơ" at bounding box center [230, 182] width 282 height 21
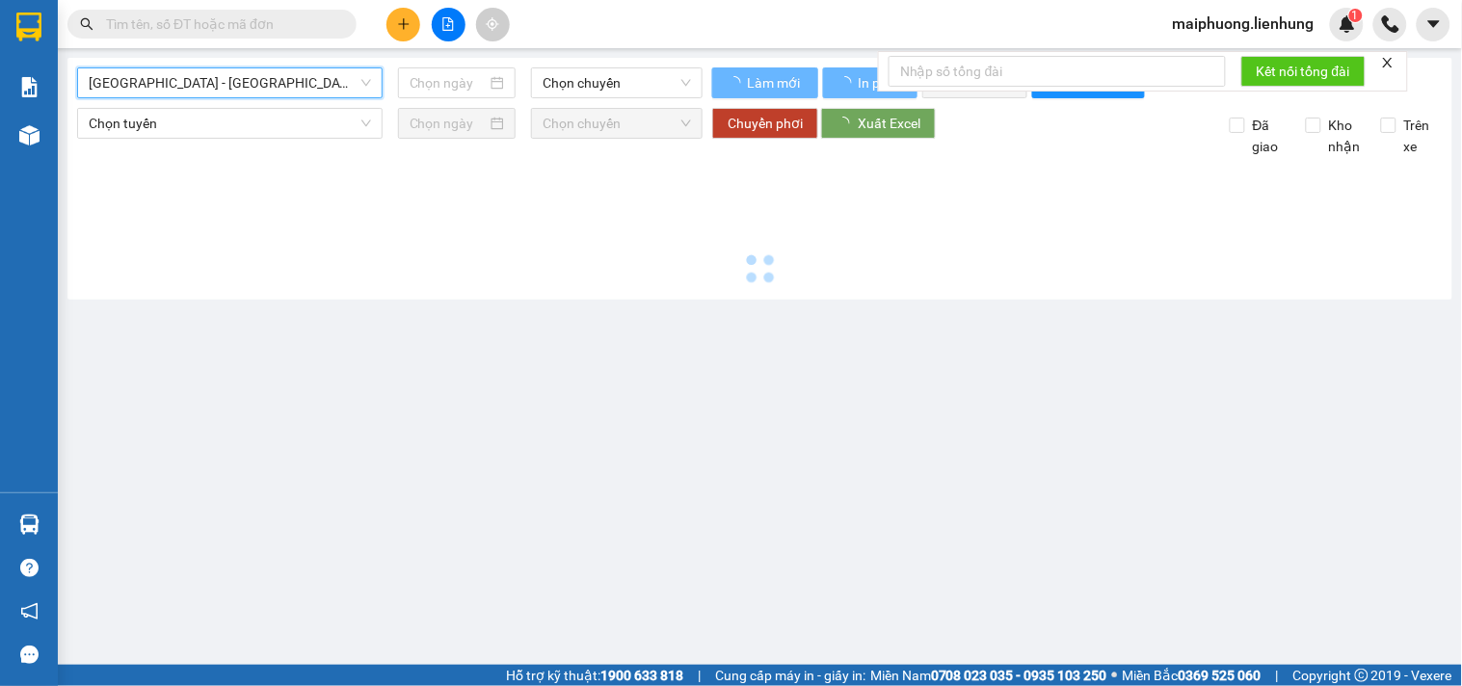
type input "14/10/2025"
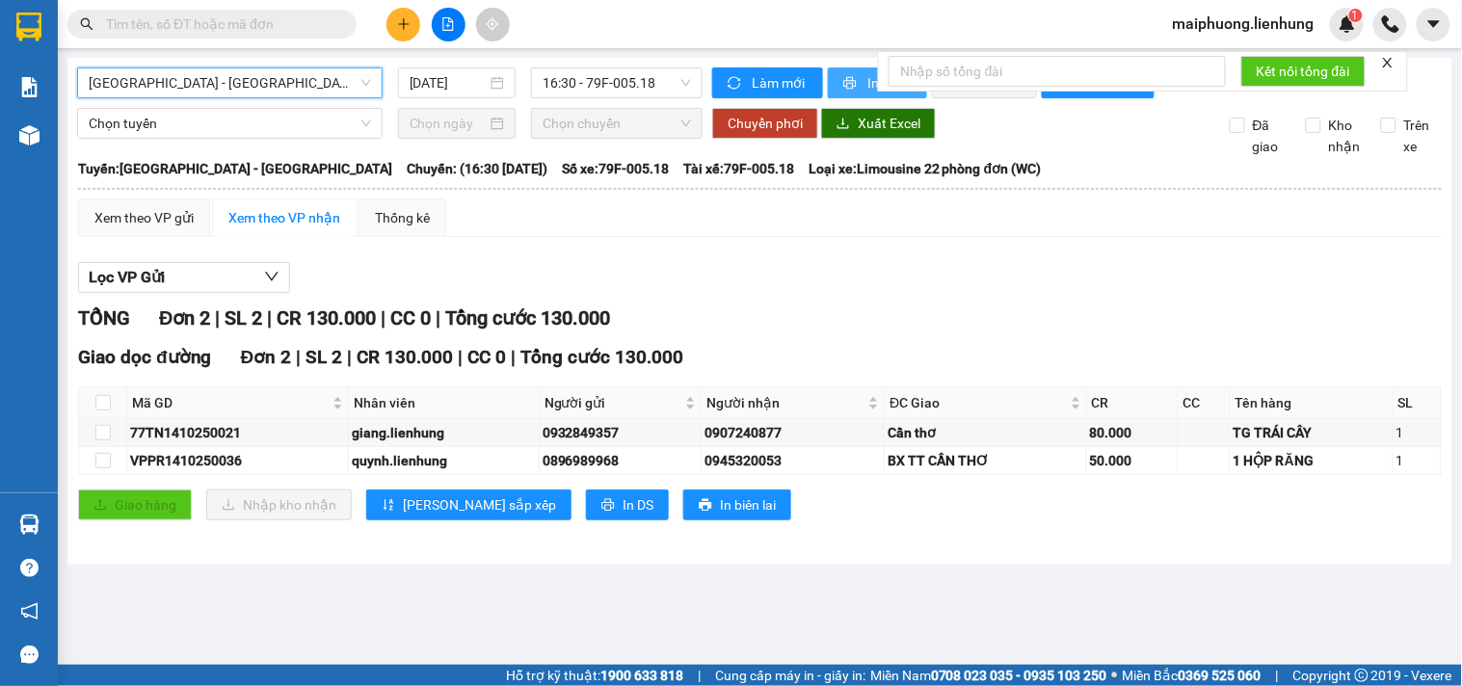
click at [845, 73] on button "In phơi" at bounding box center [877, 82] width 99 height 31
click at [174, 85] on span "Nha Trang - Cần Thơ" at bounding box center [230, 82] width 282 height 29
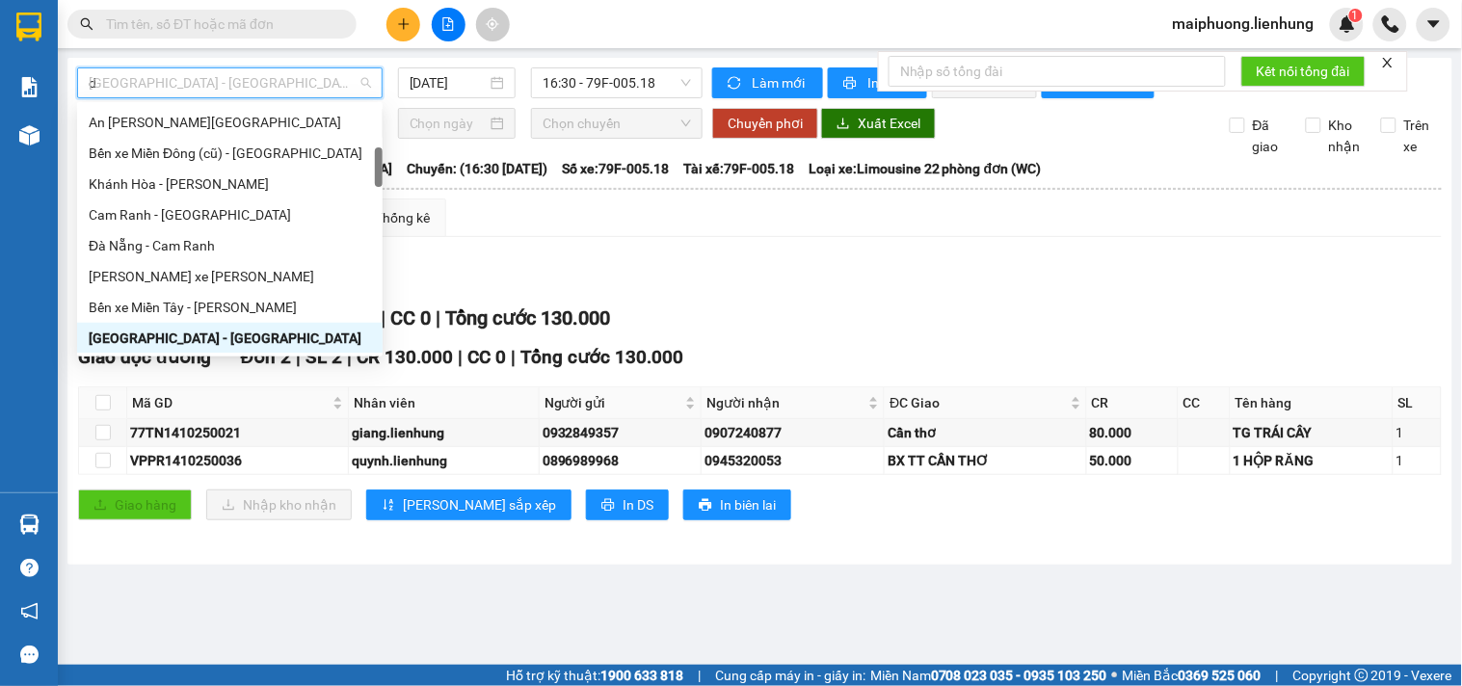
scroll to position [185, 0]
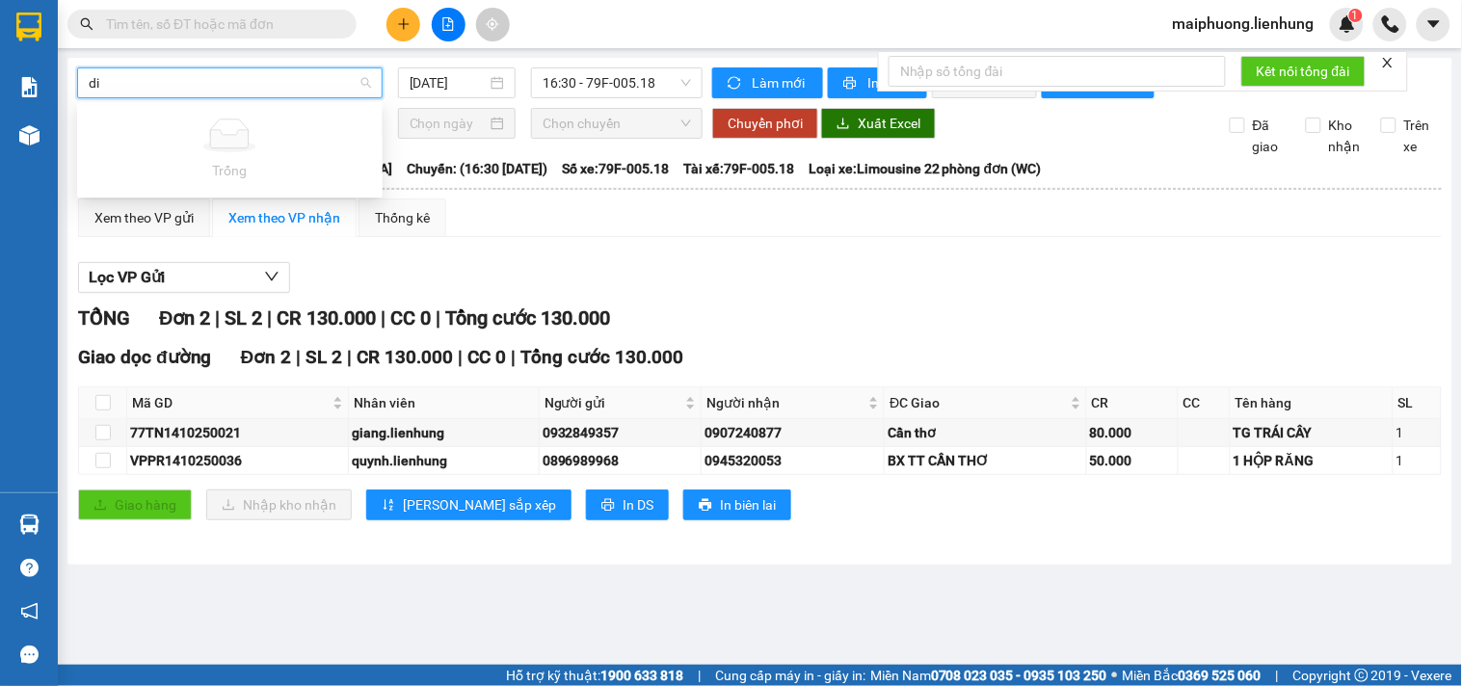
type input "d"
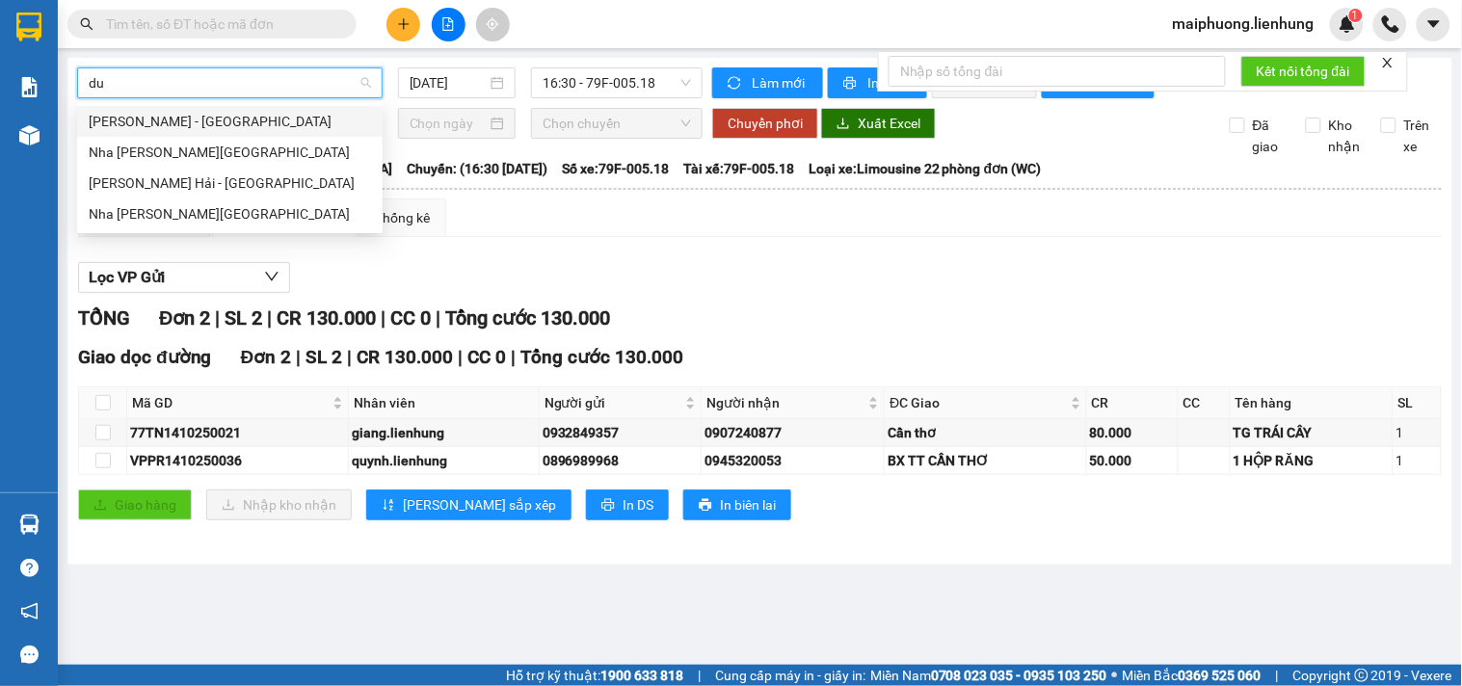
scroll to position [0, 0]
type input "duy"
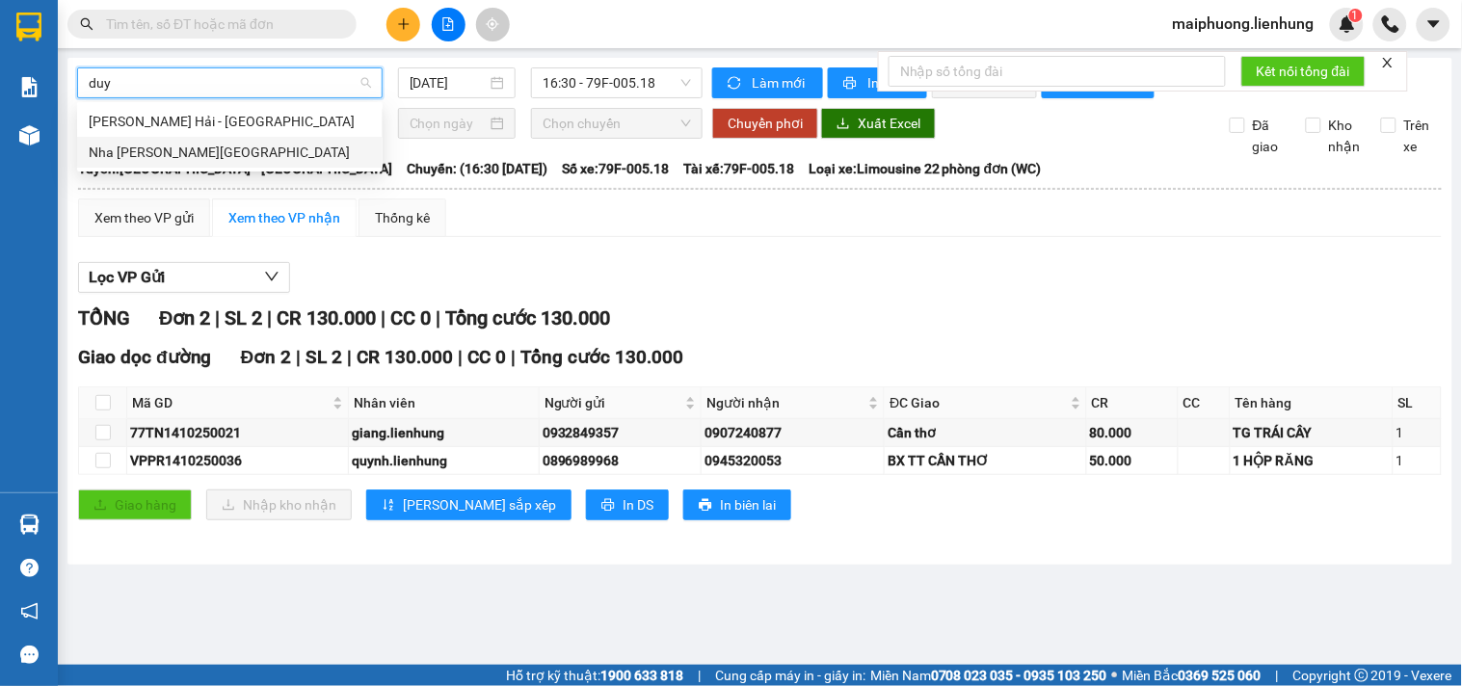
click at [148, 146] on div "Nha Trang - Duyên Hải" at bounding box center [230, 152] width 282 height 21
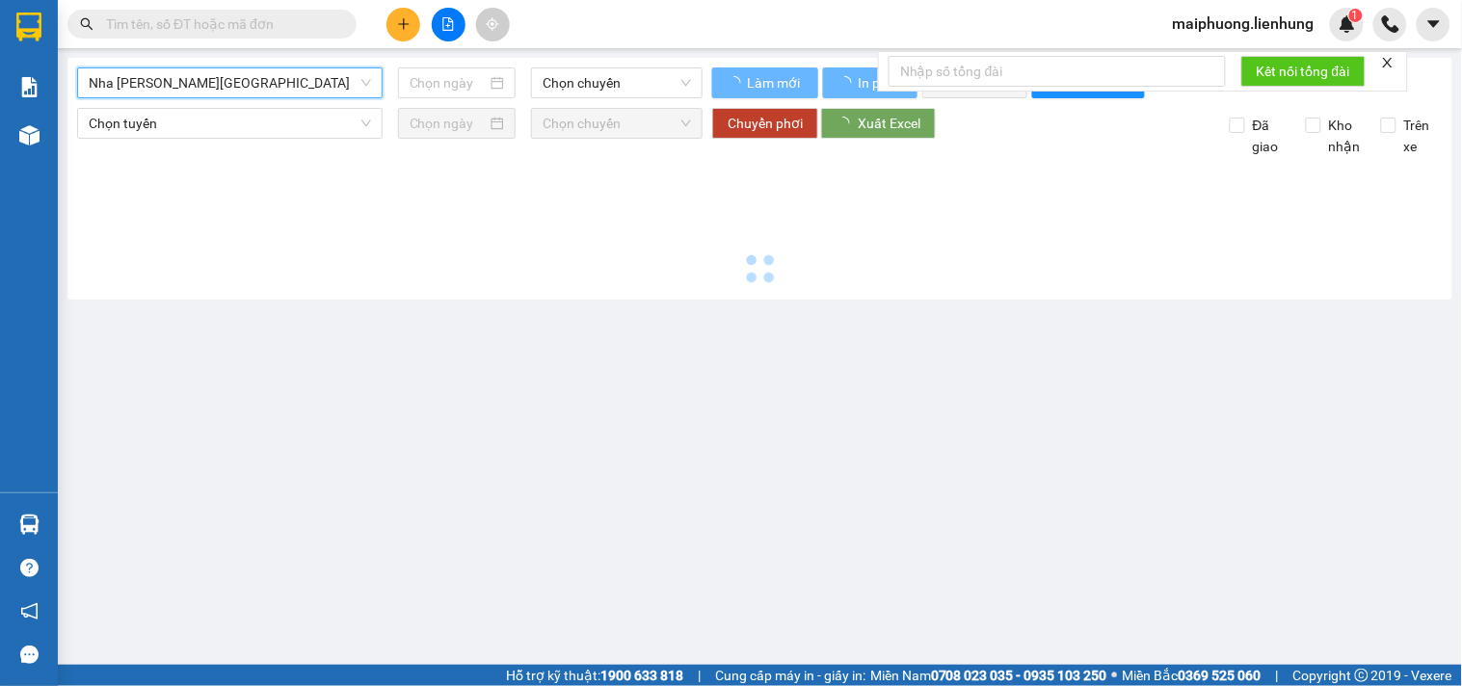
type input "14/10/2025"
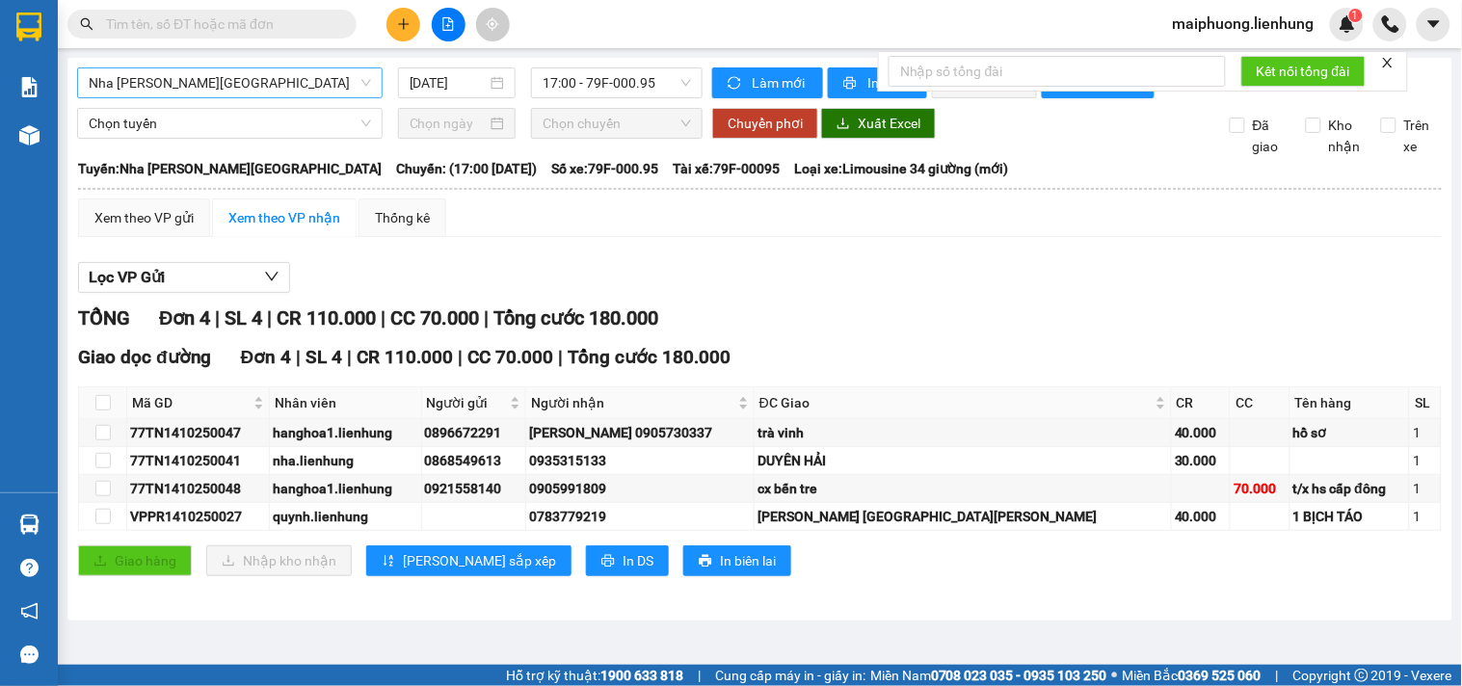
click at [1389, 64] on icon "close" at bounding box center [1388, 63] width 10 height 10
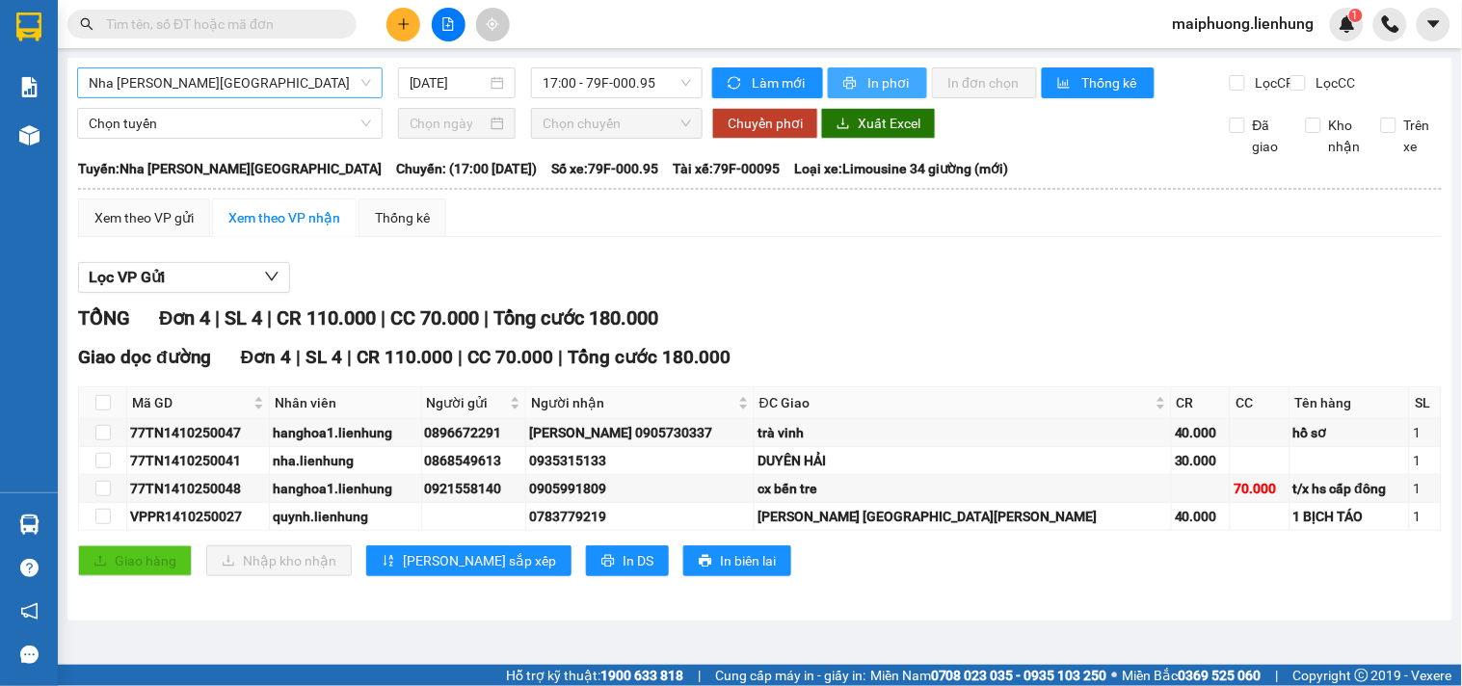
click at [912, 69] on button "In phơi" at bounding box center [877, 82] width 99 height 31
click at [228, 93] on span "Nha Trang - Duyên Hải" at bounding box center [230, 82] width 282 height 29
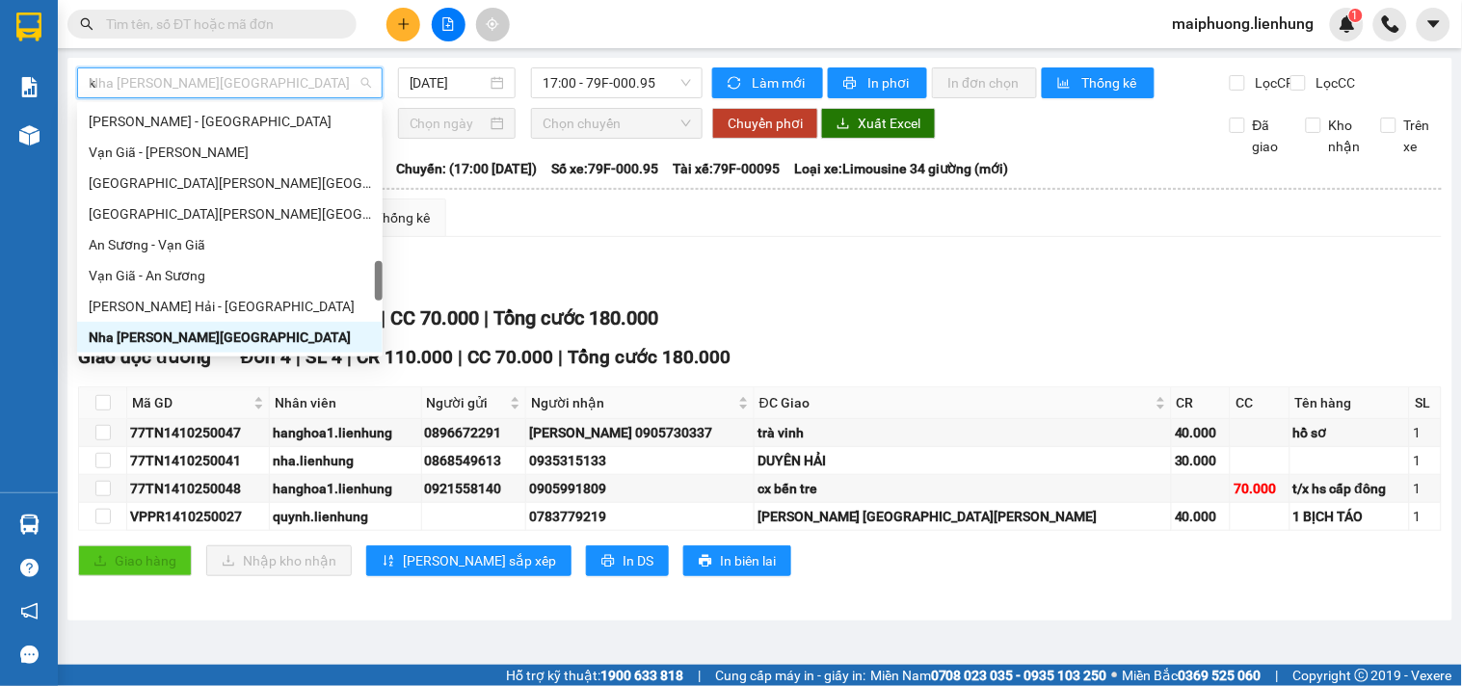
type input "ki"
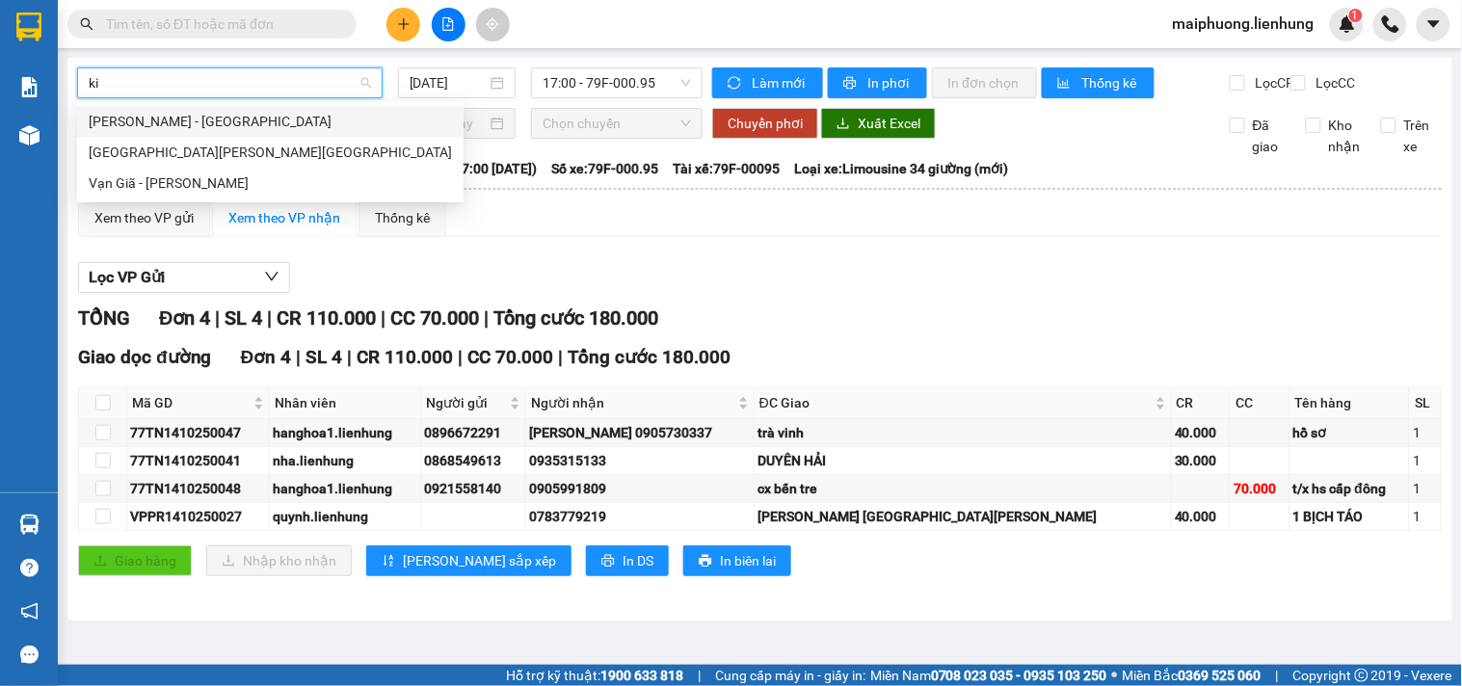
scroll to position [0, 0]
click at [195, 155] on div "Nha Trang - Kiên Giang" at bounding box center [270, 152] width 363 height 21
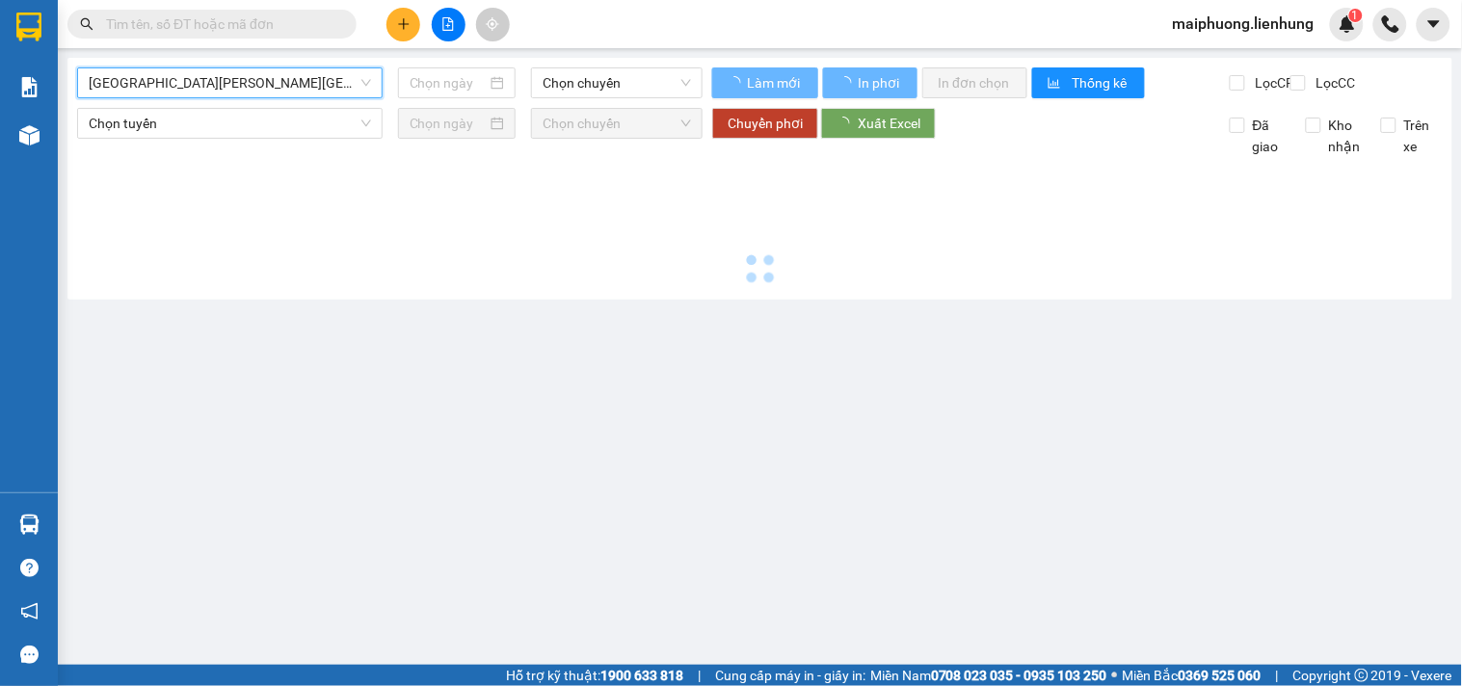
type input "14/10/2025"
